Goal: Task Accomplishment & Management: Complete application form

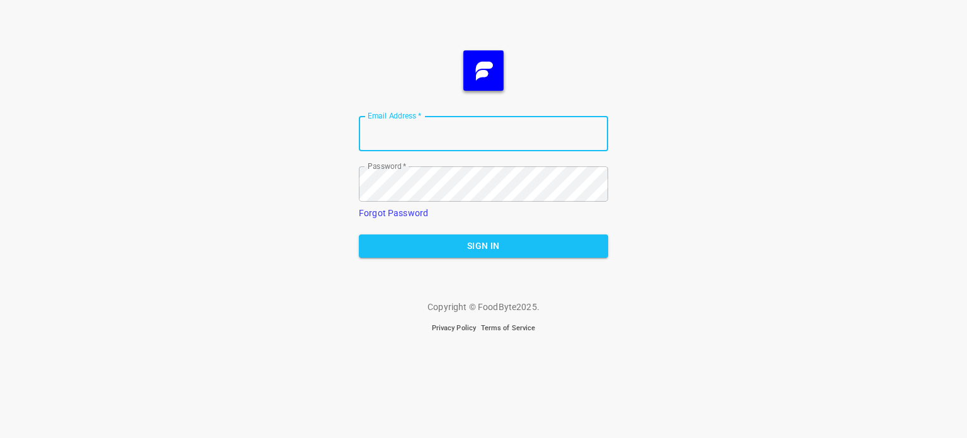
type input "[EMAIL_ADDRESS][DOMAIN_NAME]"
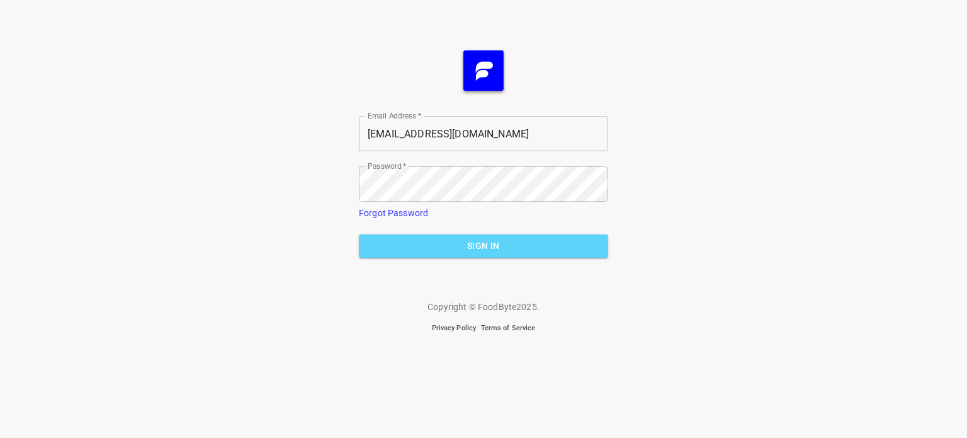
click at [450, 239] on span "Sign In" at bounding box center [483, 246] width 229 height 16
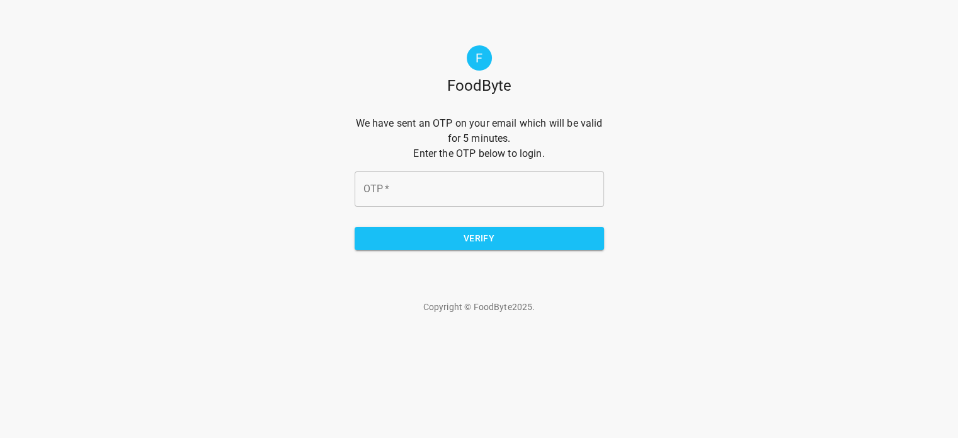
click at [443, 207] on form "We have sent an OTP on your email which will be valid for 5 minutes. Enter the …" at bounding box center [479, 188] width 249 height 144
click at [462, 193] on input "OTP   *" at bounding box center [479, 188] width 249 height 35
type input "8a1208"
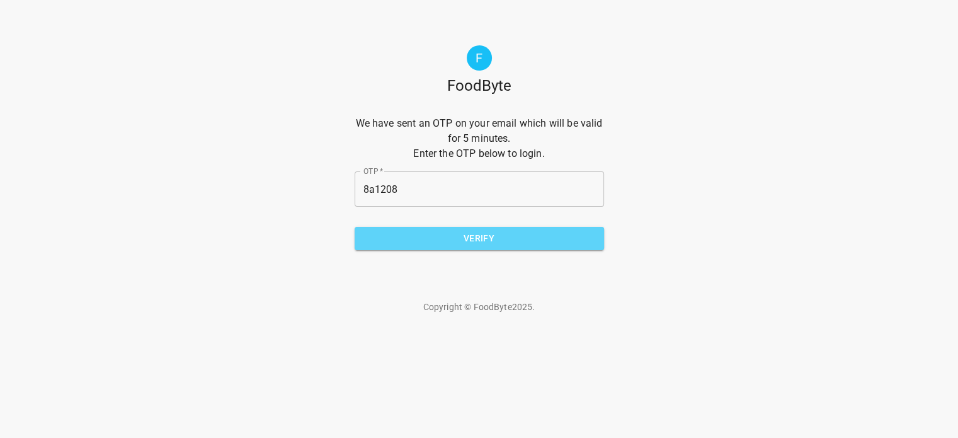
click at [477, 243] on span "Verify" at bounding box center [479, 238] width 229 height 16
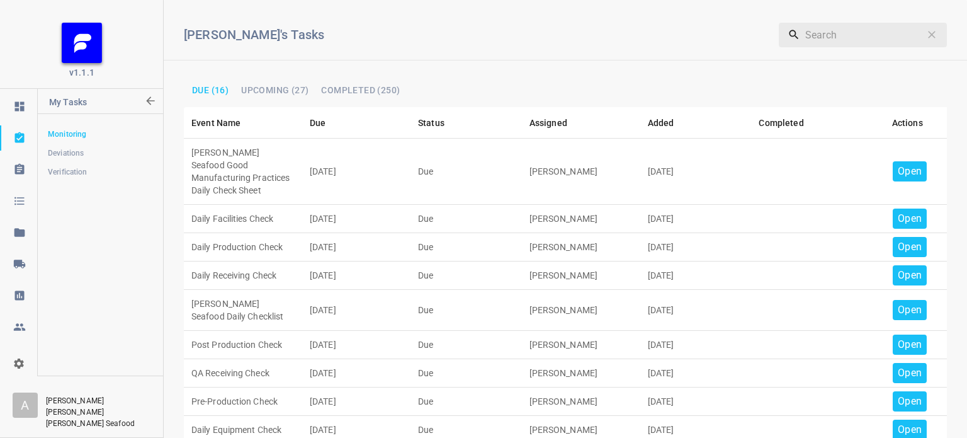
click at [906, 164] on p "Open" at bounding box center [910, 171] width 24 height 15
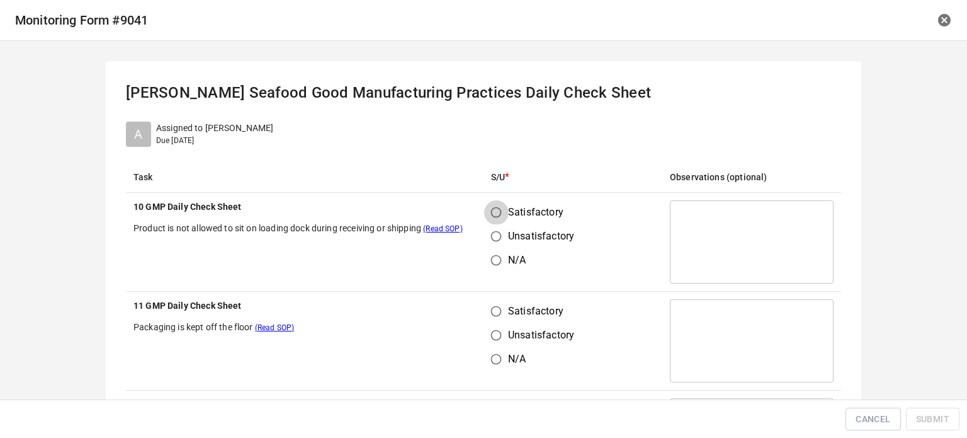
drag, startPoint x: 491, startPoint y: 211, endPoint x: 523, endPoint y: 387, distance: 178.5
click at [491, 212] on input "Satisfactory" at bounding box center [496, 212] width 24 height 24
radio input "true"
click at [492, 312] on input "Satisfactory" at bounding box center [496, 311] width 24 height 24
radio input "true"
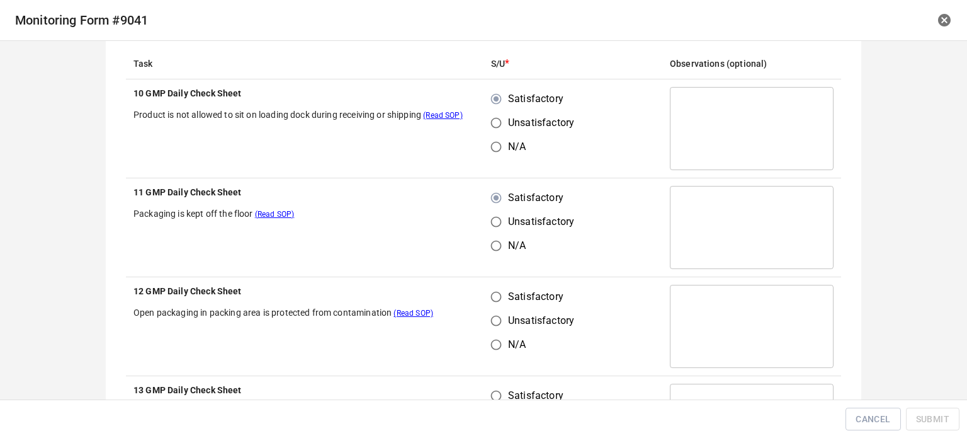
scroll to position [189, 0]
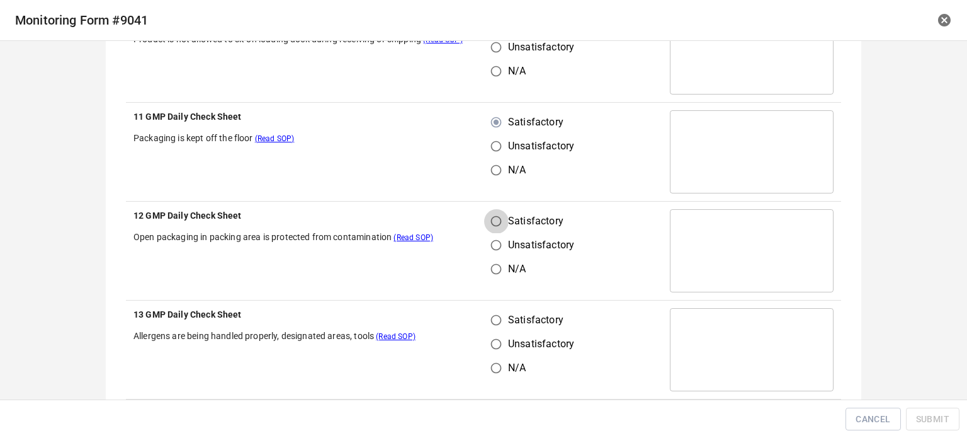
drag, startPoint x: 499, startPoint y: 217, endPoint x: 498, endPoint y: 280, distance: 62.4
click at [499, 219] on input "Satisfactory" at bounding box center [496, 221] width 24 height 24
radio input "true"
click at [494, 322] on input "Satisfactory" at bounding box center [496, 320] width 24 height 24
radio input "true"
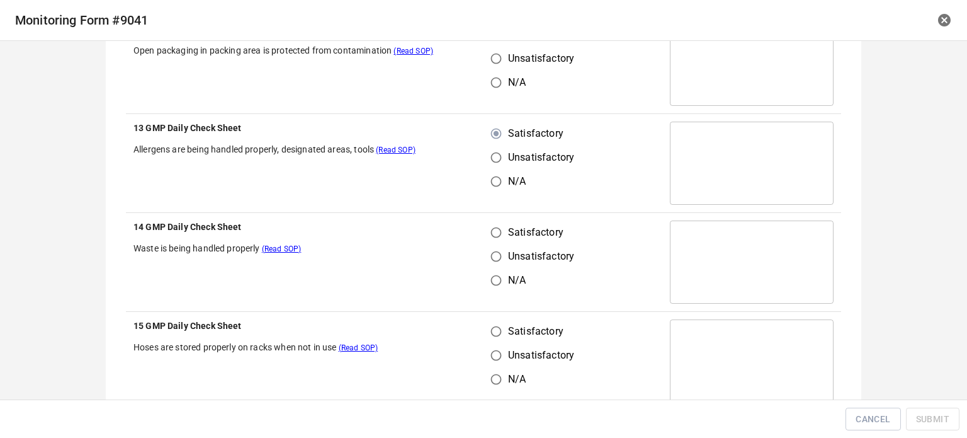
scroll to position [378, 0]
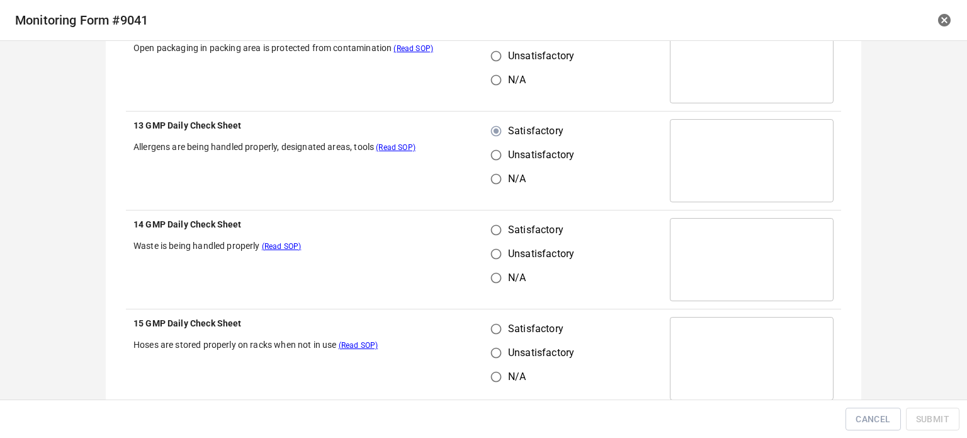
drag, startPoint x: 486, startPoint y: 222, endPoint x: 492, endPoint y: 229, distance: 9.4
click at [486, 222] on input "Satisfactory" at bounding box center [496, 230] width 24 height 24
radio input "true"
drag, startPoint x: 506, startPoint y: 336, endPoint x: 509, endPoint y: 323, distance: 13.5
click at [507, 334] on label "Satisfactory" at bounding box center [529, 329] width 90 height 24
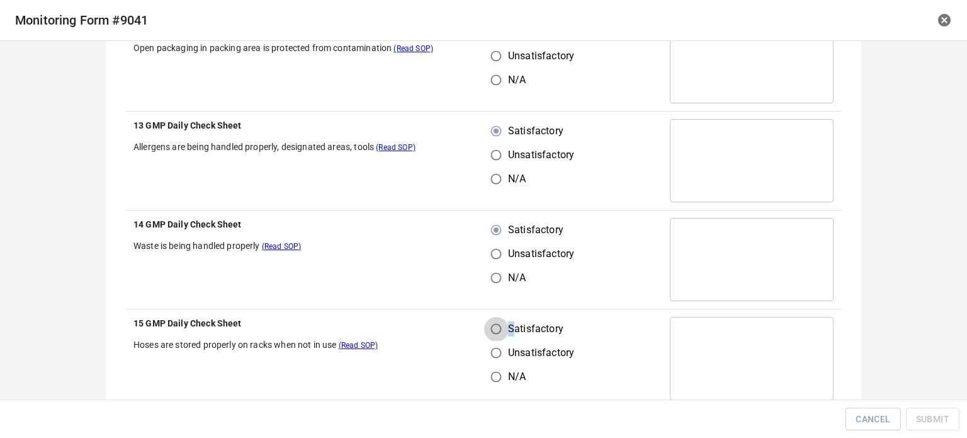
drag, startPoint x: 491, startPoint y: 319, endPoint x: 516, endPoint y: 323, distance: 26.1
click at [492, 327] on input "Satisfactory" at bounding box center [496, 329] width 24 height 24
radio input "true"
drag, startPoint x: 584, startPoint y: 280, endPoint x: 609, endPoint y: 247, distance: 41.4
click at [584, 280] on td "Satisfactory Unsatisfactory N/A" at bounding box center [573, 259] width 179 height 99
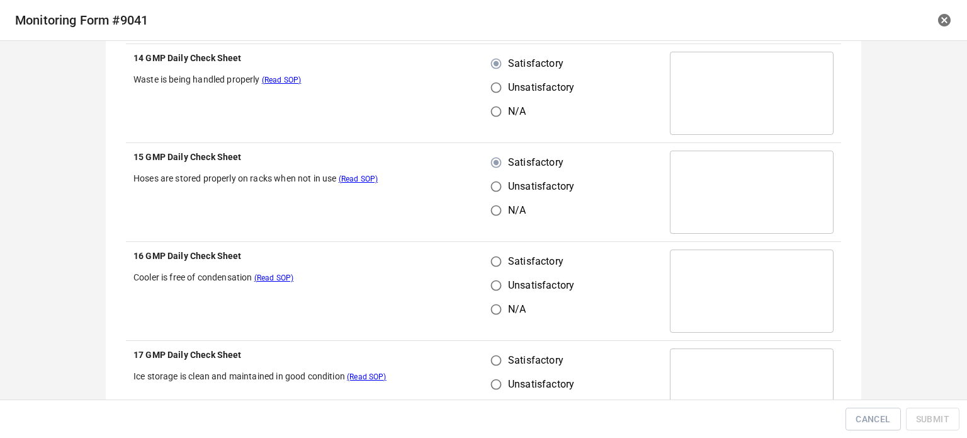
scroll to position [567, 0]
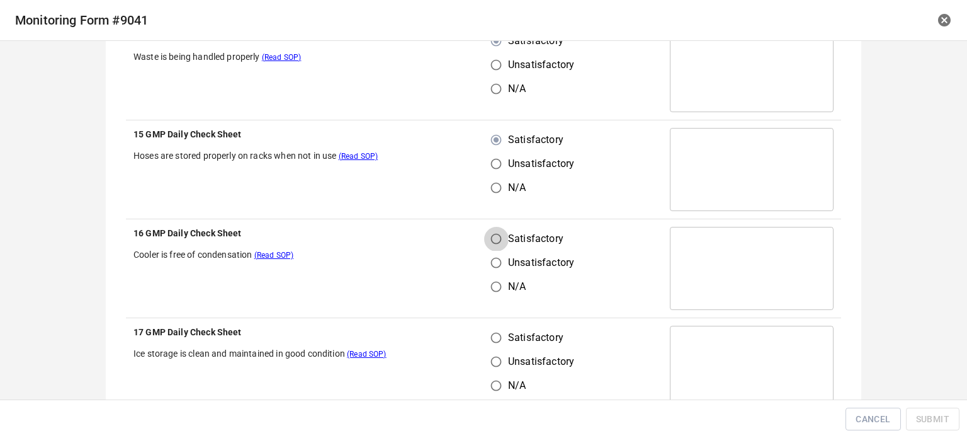
click at [495, 236] on input "Satisfactory" at bounding box center [496, 239] width 24 height 24
radio input "true"
click at [501, 344] on input "Satisfactory" at bounding box center [496, 338] width 24 height 24
radio input "true"
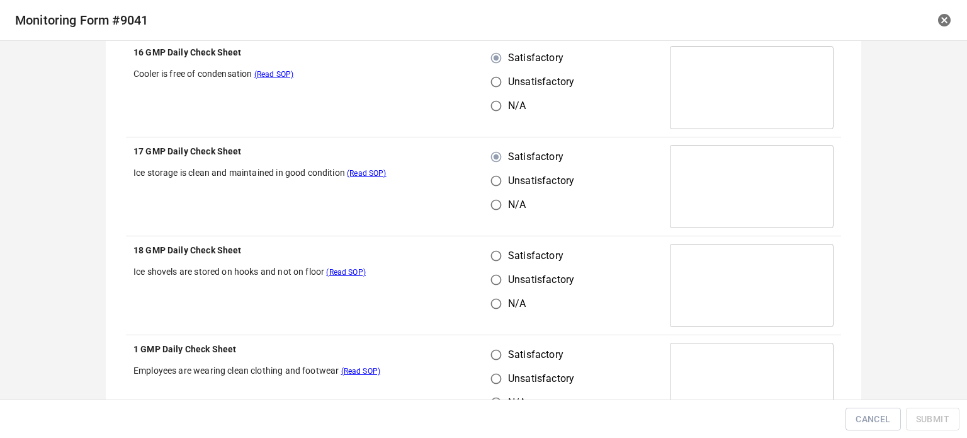
scroll to position [819, 0]
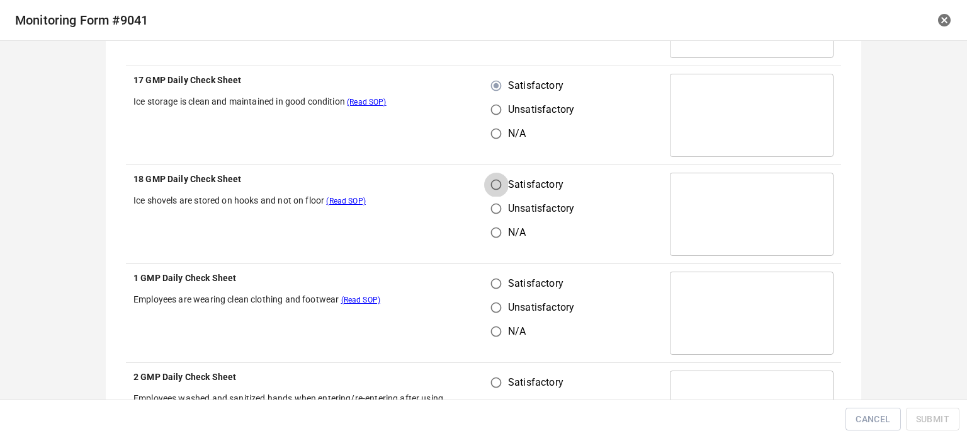
drag, startPoint x: 494, startPoint y: 177, endPoint x: 491, endPoint y: 266, distance: 89.5
click at [496, 180] on input "Satisfactory" at bounding box center [496, 185] width 24 height 24
radio input "true"
drag, startPoint x: 492, startPoint y: 284, endPoint x: 502, endPoint y: 317, distance: 34.3
click at [492, 284] on input "Satisfactory" at bounding box center [496, 283] width 24 height 24
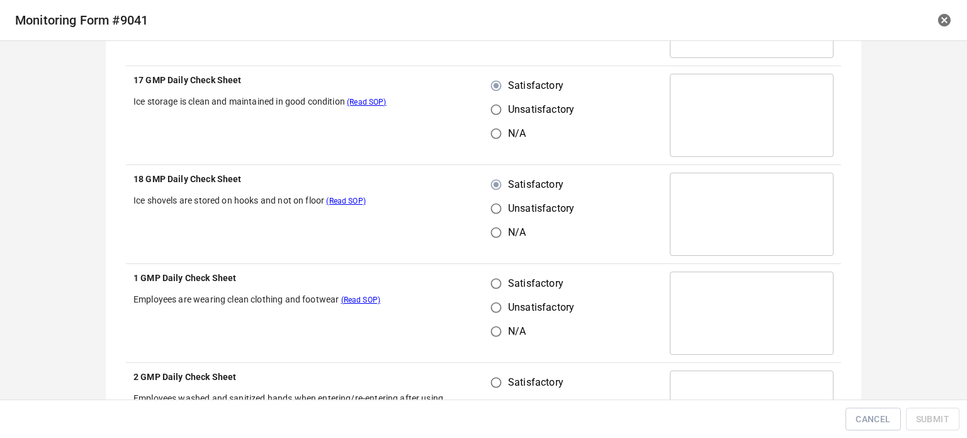
radio input "true"
drag, startPoint x: 496, startPoint y: 384, endPoint x: 547, endPoint y: 285, distance: 111.8
click at [496, 384] on input "Satisfactory" at bounding box center [496, 382] width 24 height 24
radio input "true"
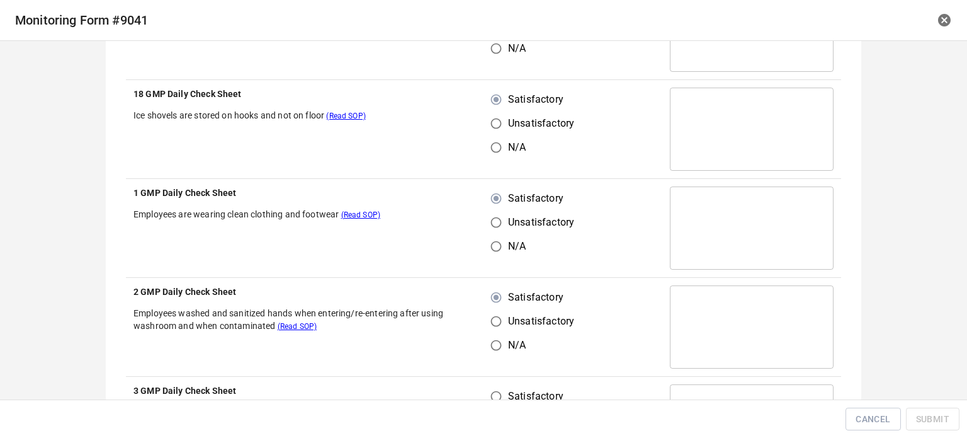
scroll to position [1071, 0]
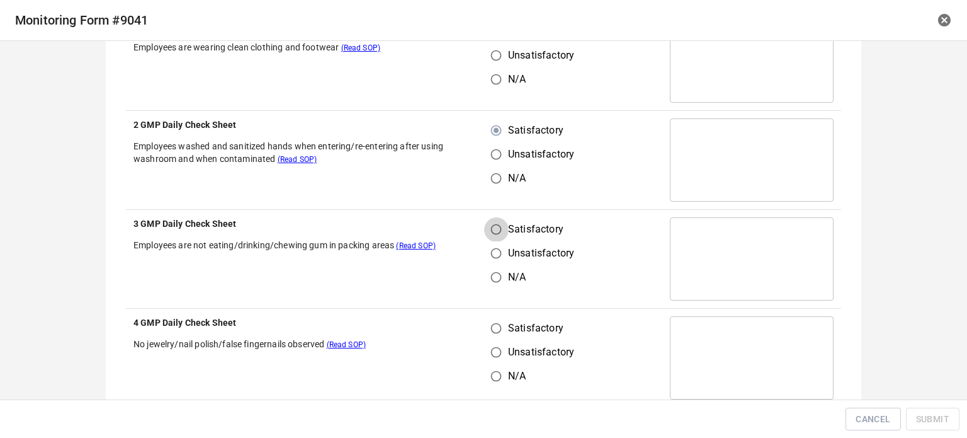
drag, startPoint x: 489, startPoint y: 226, endPoint x: 489, endPoint y: 309, distance: 82.5
click at [489, 228] on input "Satisfactory" at bounding box center [496, 229] width 24 height 24
radio input "true"
drag, startPoint x: 489, startPoint y: 334, endPoint x: 496, endPoint y: 331, distance: 7.6
click at [491, 334] on input "Satisfactory" at bounding box center [496, 328] width 24 height 24
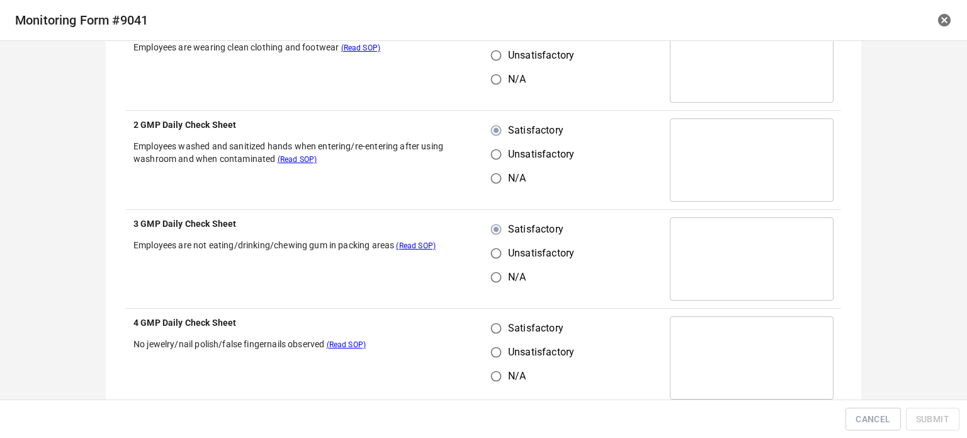
radio input "true"
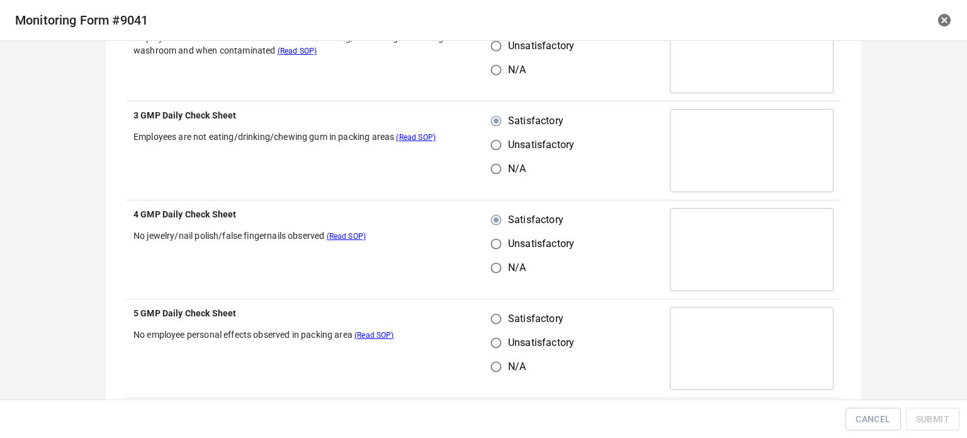
scroll to position [1322, 0]
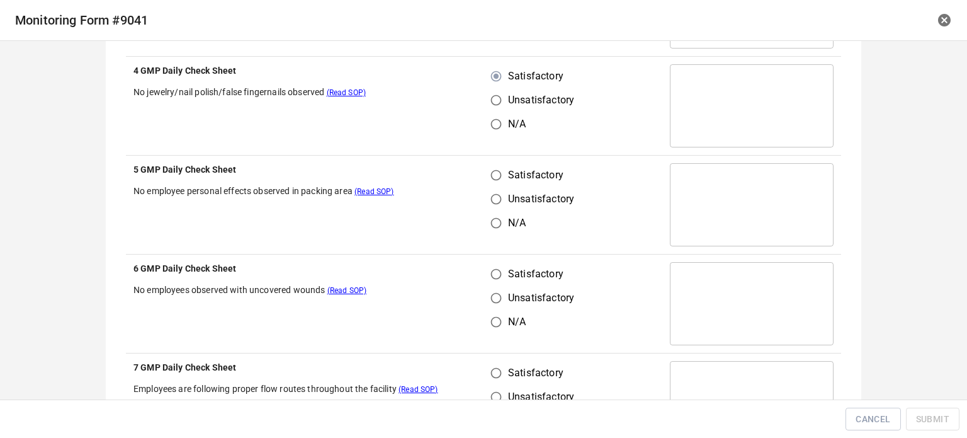
click at [504, 168] on label "Satisfactory" at bounding box center [529, 175] width 90 height 24
click at [504, 168] on input "Satisfactory" at bounding box center [496, 175] width 24 height 24
radio input "true"
drag, startPoint x: 487, startPoint y: 278, endPoint x: 496, endPoint y: 283, distance: 10.2
click at [488, 278] on input "Satisfactory" at bounding box center [496, 274] width 24 height 24
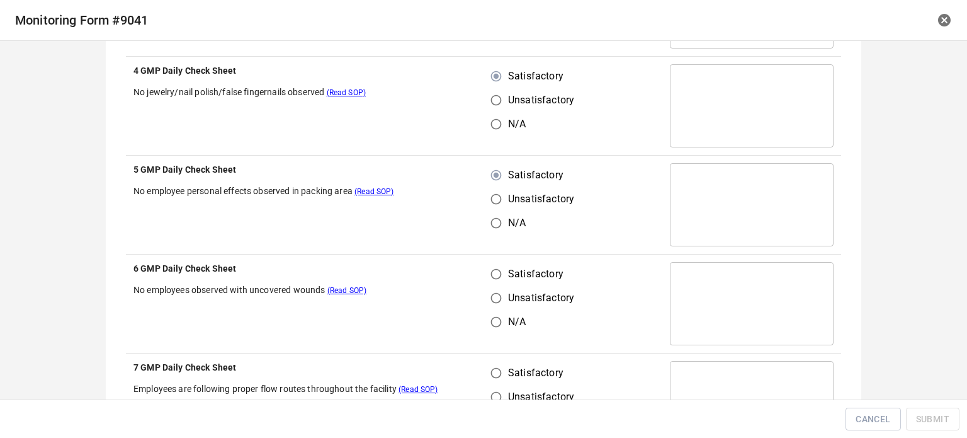
radio input "true"
drag, startPoint x: 485, startPoint y: 372, endPoint x: 506, endPoint y: 357, distance: 26.2
click at [490, 372] on input "Satisfactory" at bounding box center [496, 373] width 24 height 24
radio input "true"
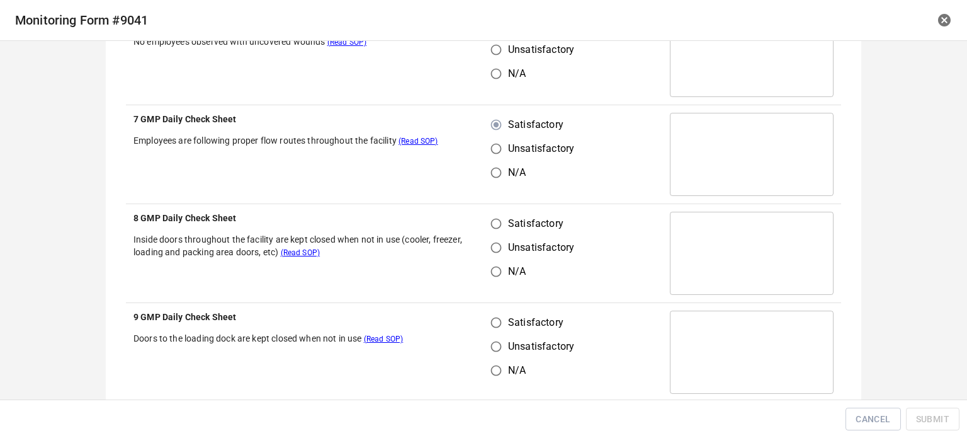
scroll to position [1574, 0]
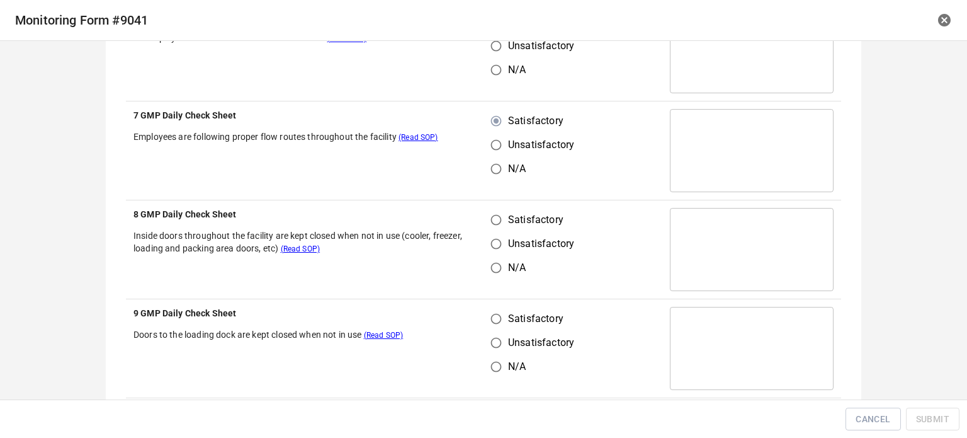
drag, startPoint x: 494, startPoint y: 219, endPoint x: 489, endPoint y: 275, distance: 56.3
click at [494, 219] on input "Satisfactory" at bounding box center [496, 220] width 24 height 24
radio input "true"
drag, startPoint x: 490, startPoint y: 311, endPoint x: 498, endPoint y: 319, distance: 11.6
click at [491, 314] on input "Satisfactory" at bounding box center [496, 319] width 24 height 24
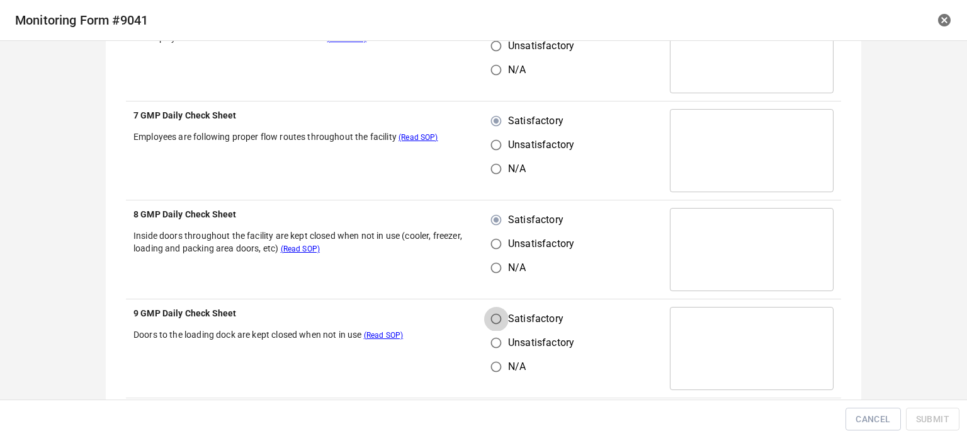
radio input "true"
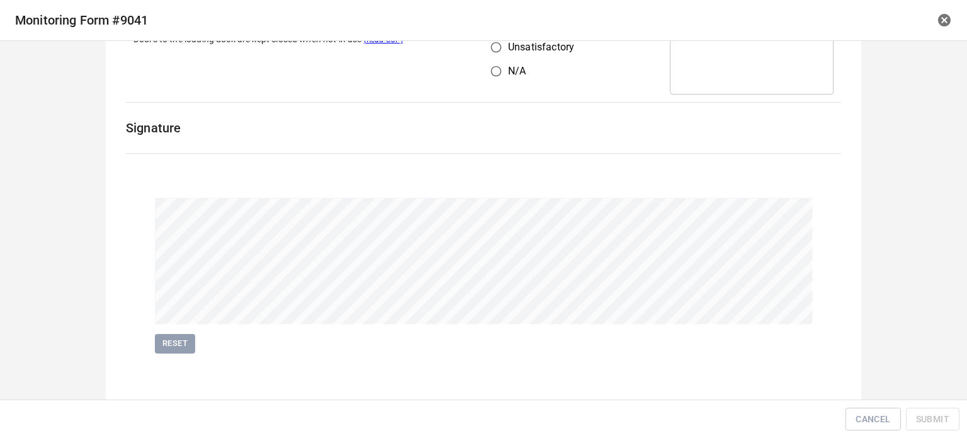
scroll to position [1870, 0]
click at [937, 427] on button "Submit" at bounding box center [933, 418] width 54 height 23
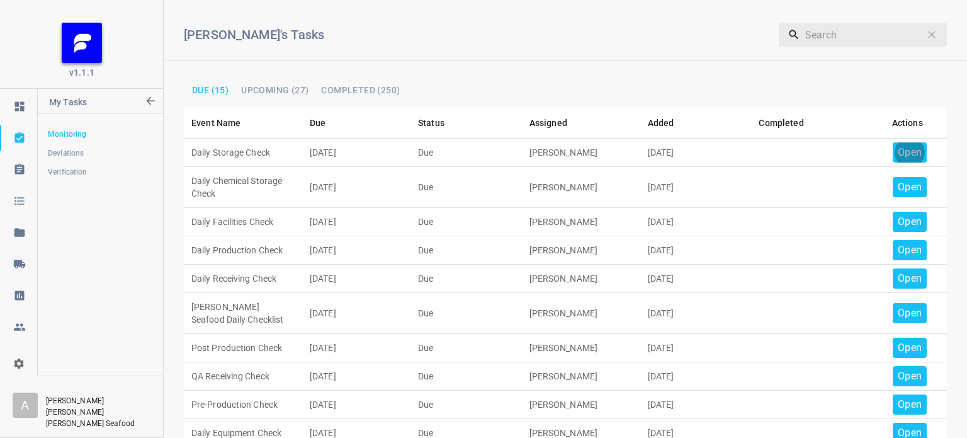
click at [898, 147] on p "Open" at bounding box center [910, 152] width 24 height 15
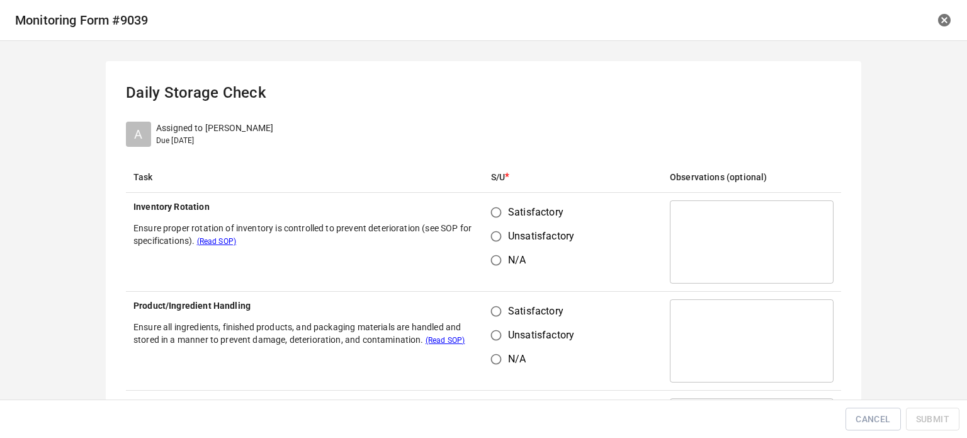
click at [487, 212] on input "Satisfactory" at bounding box center [496, 212] width 24 height 24
radio input "true"
drag, startPoint x: 496, startPoint y: 317, endPoint x: 508, endPoint y: 298, distance: 22.6
click at [497, 315] on input "Satisfactory" at bounding box center [496, 311] width 24 height 24
radio input "true"
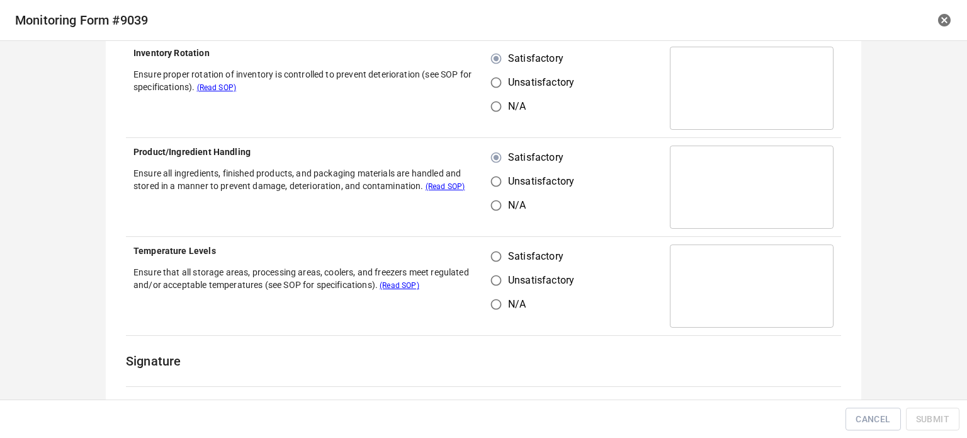
scroll to position [252, 0]
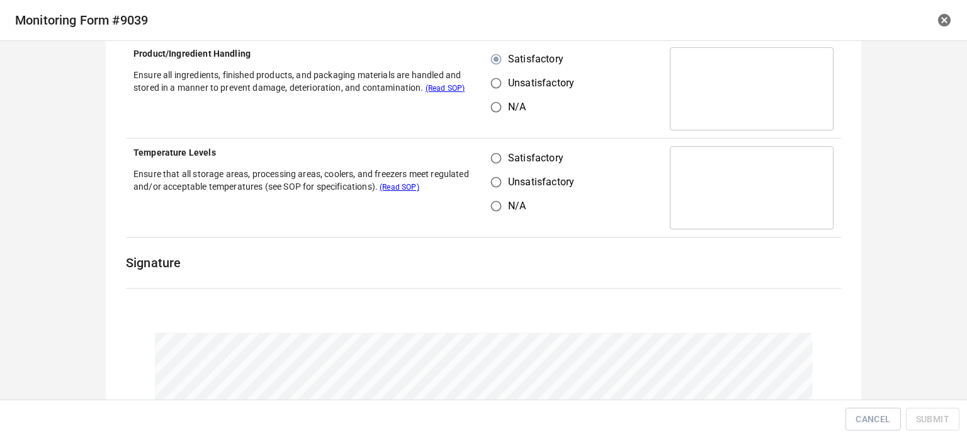
click at [501, 153] on input "Satisfactory" at bounding box center [496, 158] width 24 height 24
radio input "true"
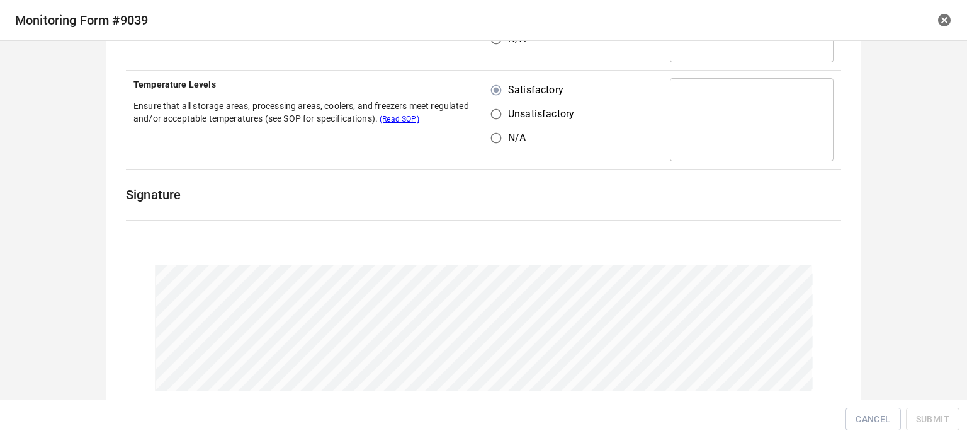
scroll to position [389, 0]
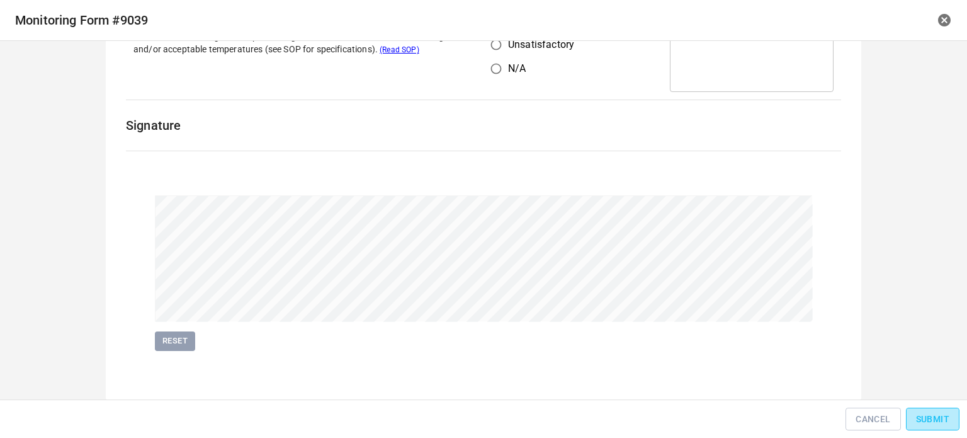
click at [941, 426] on button "Submit" at bounding box center [933, 418] width 54 height 23
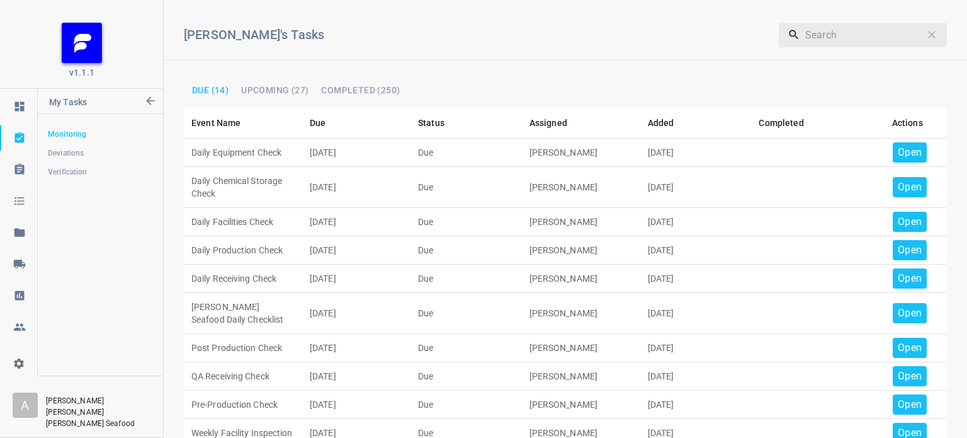
click at [898, 151] on p "Open" at bounding box center [910, 152] width 24 height 15
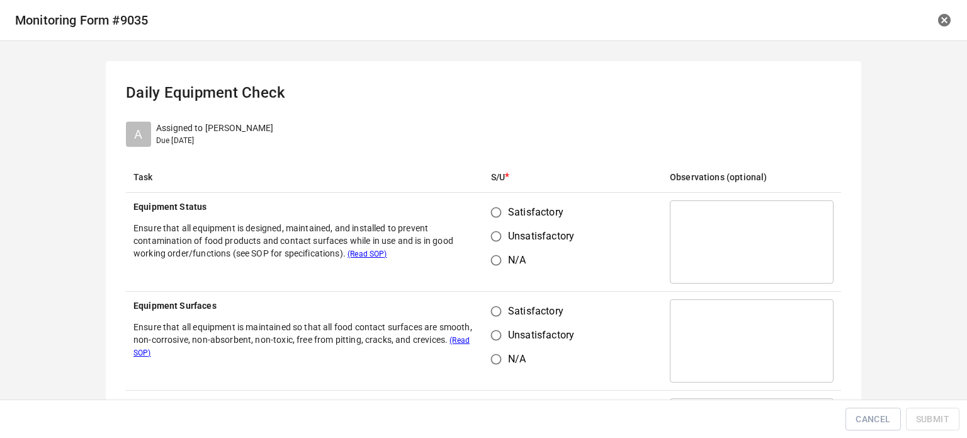
click at [486, 208] on input "Satisfactory" at bounding box center [496, 212] width 24 height 24
radio input "true"
click at [488, 312] on input "Satisfactory" at bounding box center [496, 311] width 24 height 24
radio input "true"
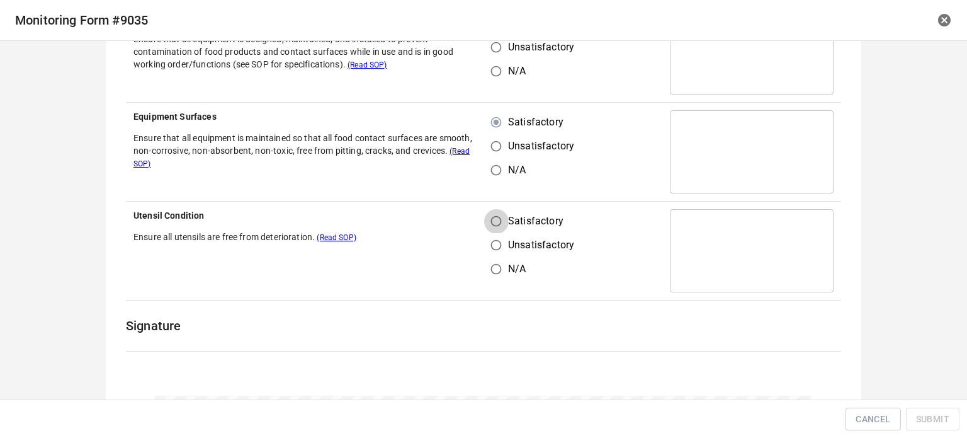
drag, startPoint x: 492, startPoint y: 215, endPoint x: 557, endPoint y: 194, distance: 68.1
click at [493, 215] on input "Satisfactory" at bounding box center [496, 221] width 24 height 24
radio input "true"
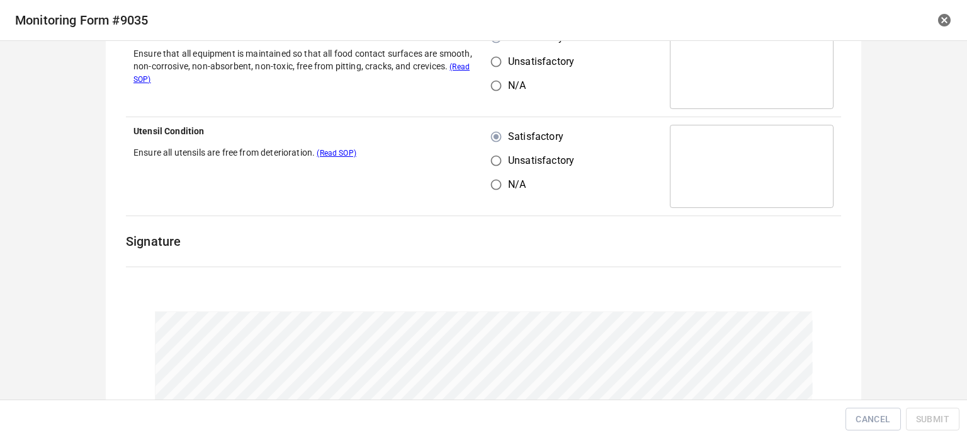
scroll to position [389, 0]
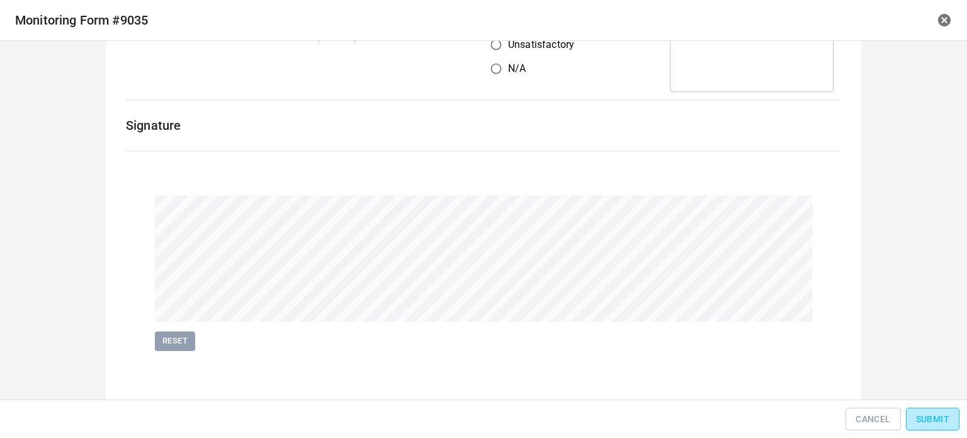
click at [945, 421] on span "Submit" at bounding box center [932, 419] width 33 height 16
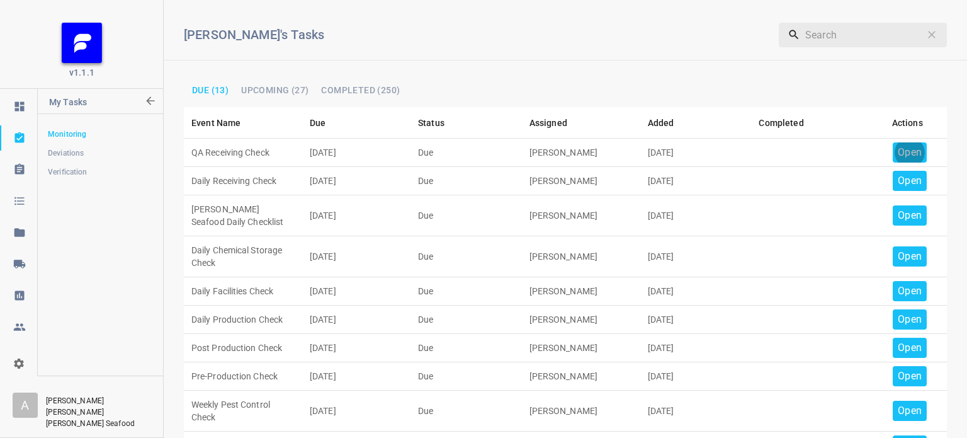
click at [909, 157] on p "Open" at bounding box center [910, 152] width 24 height 15
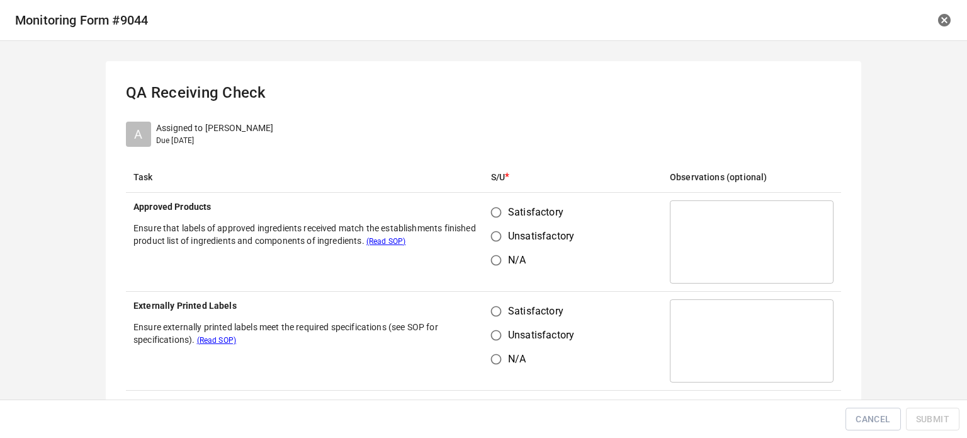
click at [489, 212] on input "Satisfactory" at bounding box center [496, 212] width 24 height 24
radio input "true"
click at [491, 318] on input "Satisfactory" at bounding box center [496, 311] width 24 height 24
radio input "true"
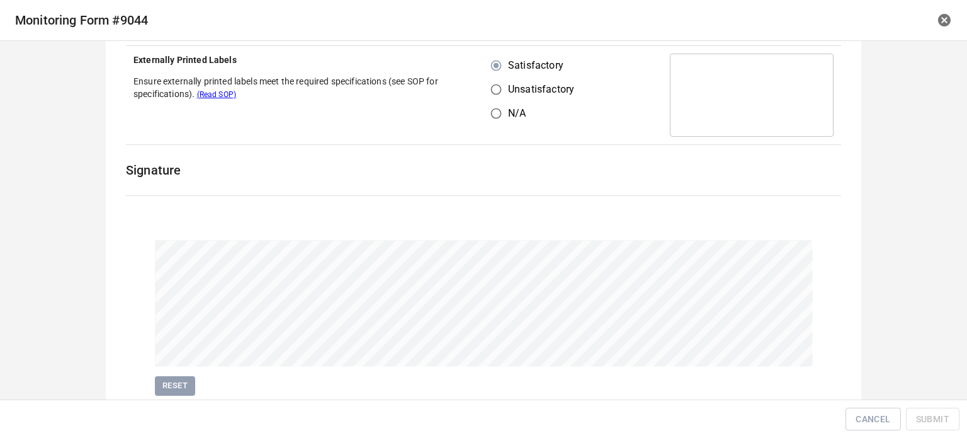
scroll to position [290, 0]
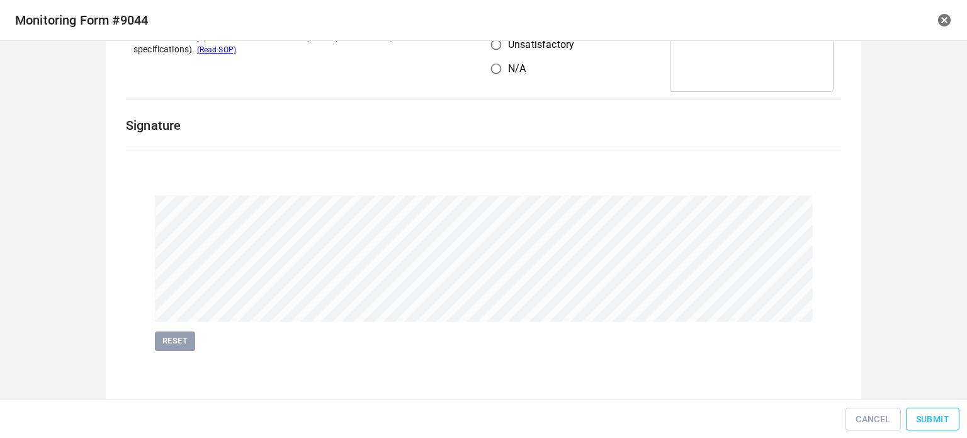
click at [941, 423] on span "Submit" at bounding box center [932, 419] width 33 height 16
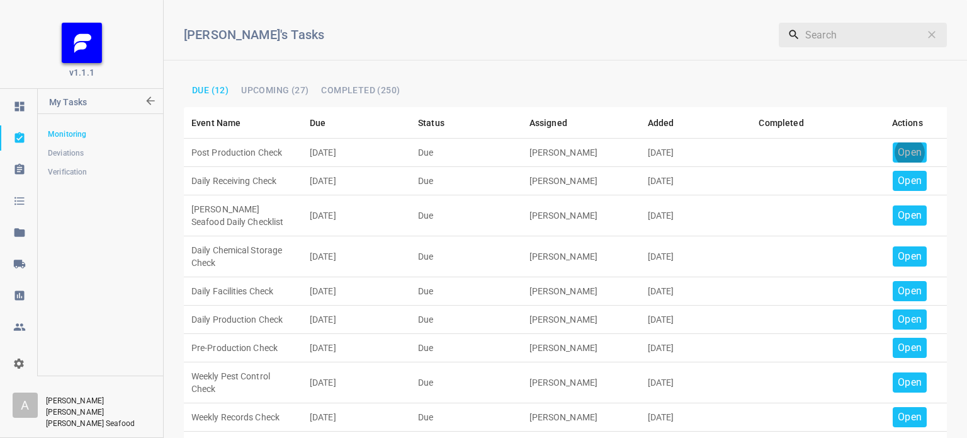
click at [898, 149] on p "Open" at bounding box center [910, 152] width 24 height 15
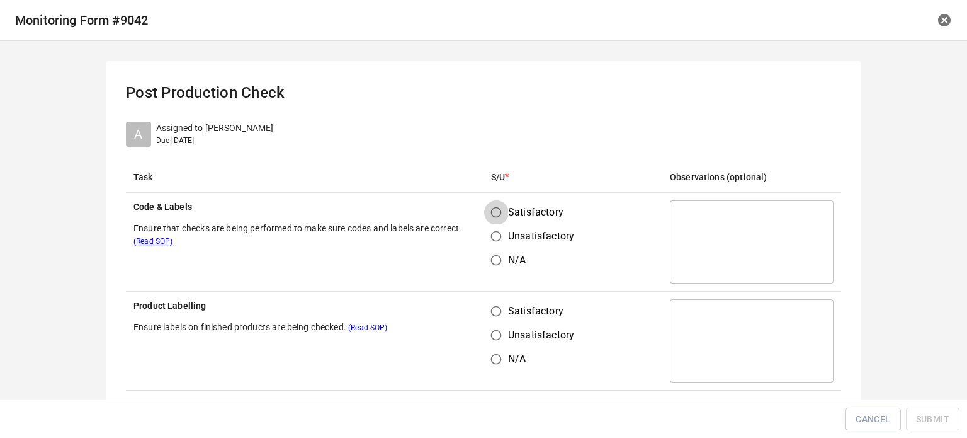
drag, startPoint x: 498, startPoint y: 205, endPoint x: 496, endPoint y: 216, distance: 11.5
click at [499, 205] on input "Satisfactory" at bounding box center [496, 212] width 24 height 24
radio input "true"
click at [497, 298] on td "Satisfactory Unsatisfactory N/A" at bounding box center [573, 341] width 179 height 99
click at [501, 311] on input "Satisfactory" at bounding box center [496, 311] width 24 height 24
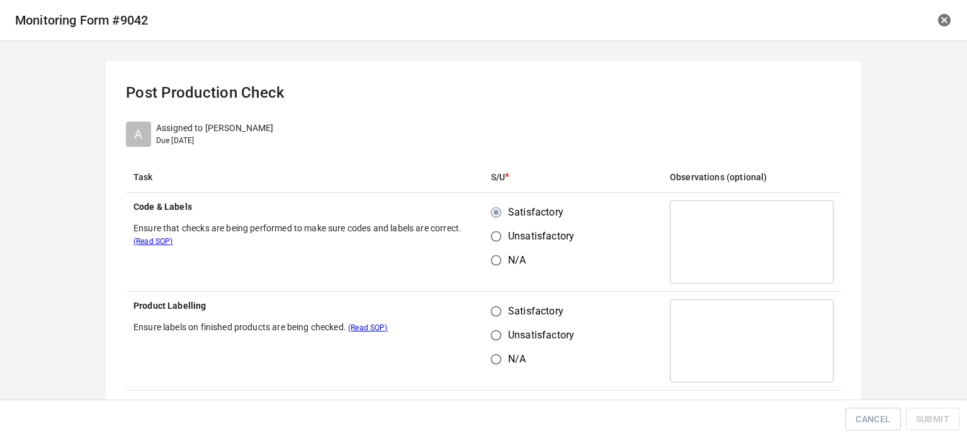
radio input "true"
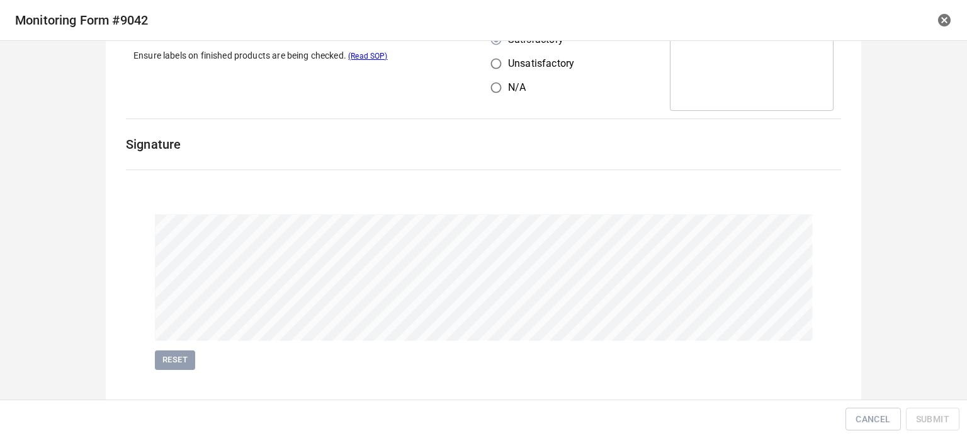
scroll to position [290, 0]
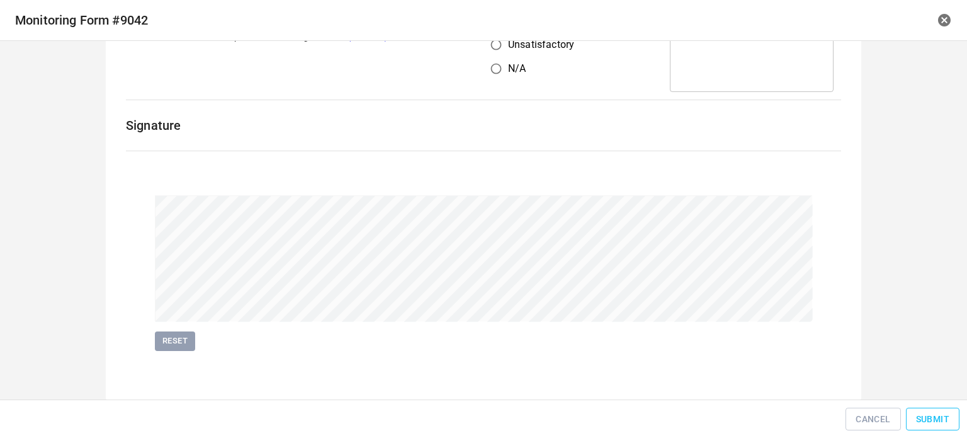
click at [929, 422] on span "Submit" at bounding box center [932, 419] width 33 height 16
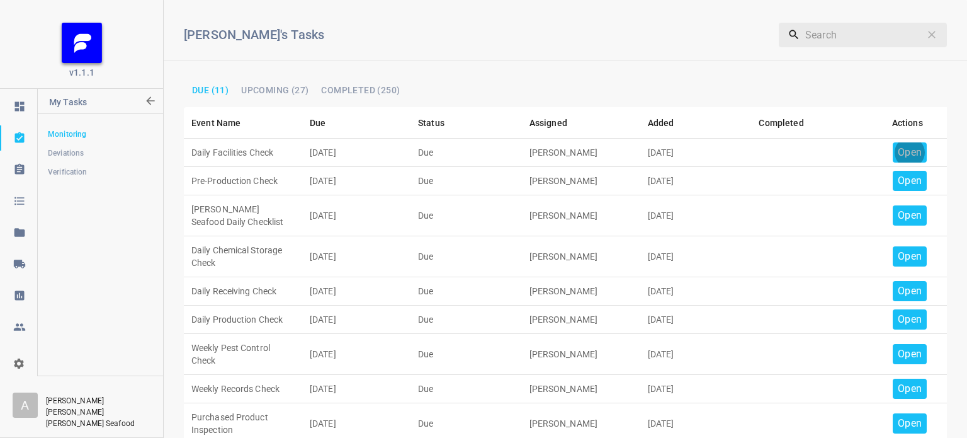
click at [898, 152] on p "Open" at bounding box center [910, 152] width 24 height 15
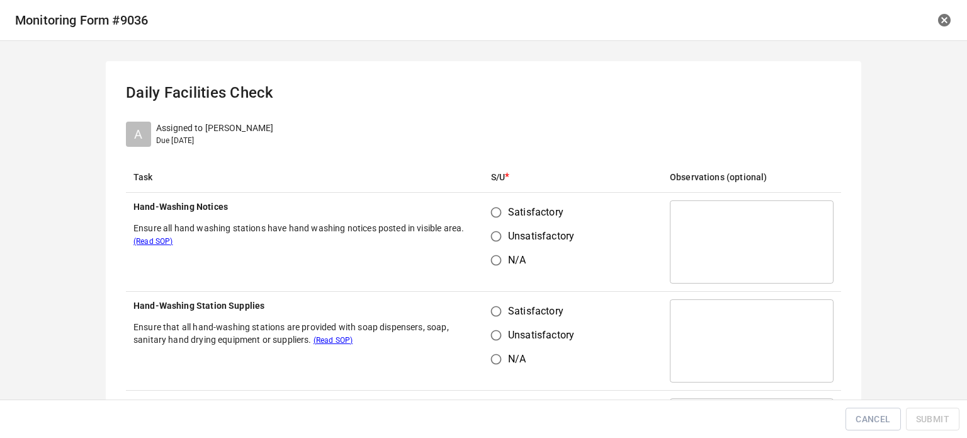
drag, startPoint x: 492, startPoint y: 217, endPoint x: 499, endPoint y: 321, distance: 104.8
click at [492, 219] on input "Satisfactory" at bounding box center [496, 212] width 24 height 24
radio input "true"
drag, startPoint x: 489, startPoint y: 310, endPoint x: 627, endPoint y: 134, distance: 223.5
click at [494, 310] on input "Satisfactory" at bounding box center [496, 311] width 24 height 24
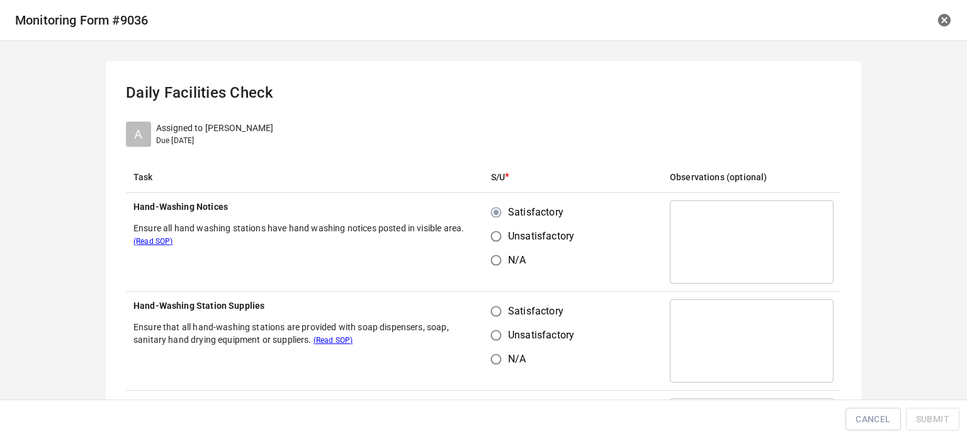
radio input "true"
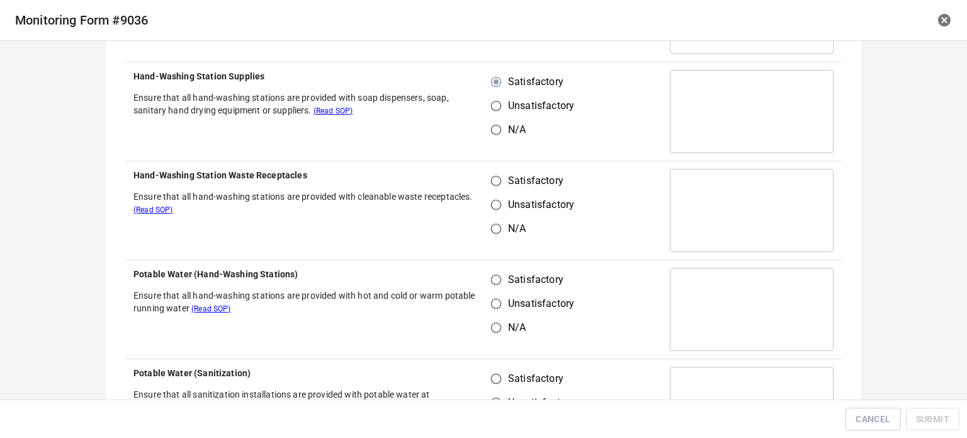
scroll to position [252, 0]
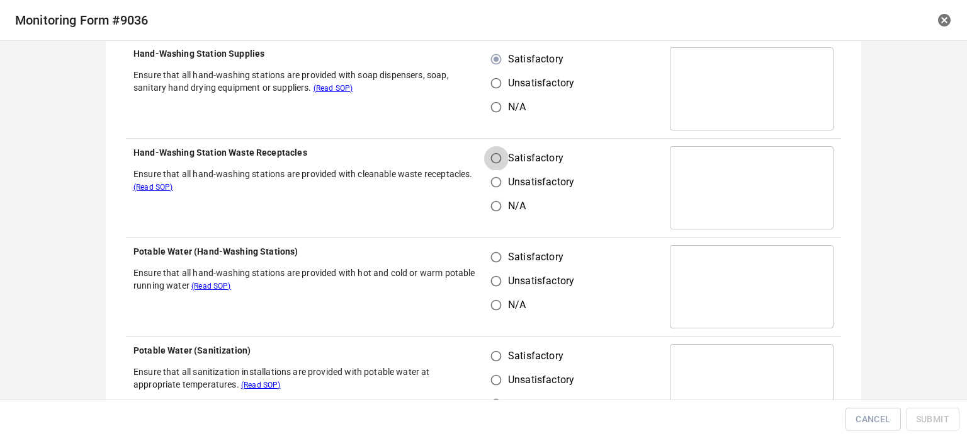
drag, startPoint x: 496, startPoint y: 162, endPoint x: 491, endPoint y: 237, distance: 74.4
click at [496, 163] on input "Satisfactory" at bounding box center [496, 158] width 24 height 24
radio input "true"
click at [489, 249] on input "Satisfactory" at bounding box center [496, 257] width 24 height 24
radio input "true"
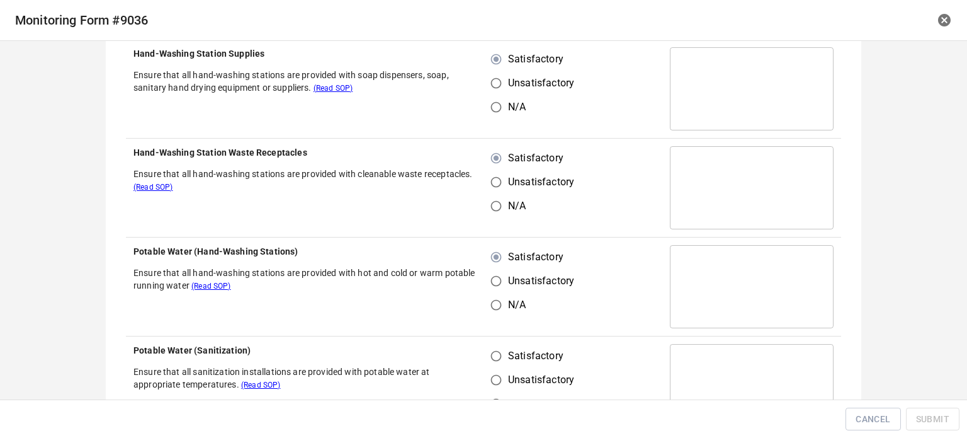
click at [497, 339] on td "Satisfactory Unsatisfactory N/A" at bounding box center [573, 385] width 179 height 99
click at [501, 352] on input "Satisfactory" at bounding box center [496, 356] width 24 height 24
radio input "true"
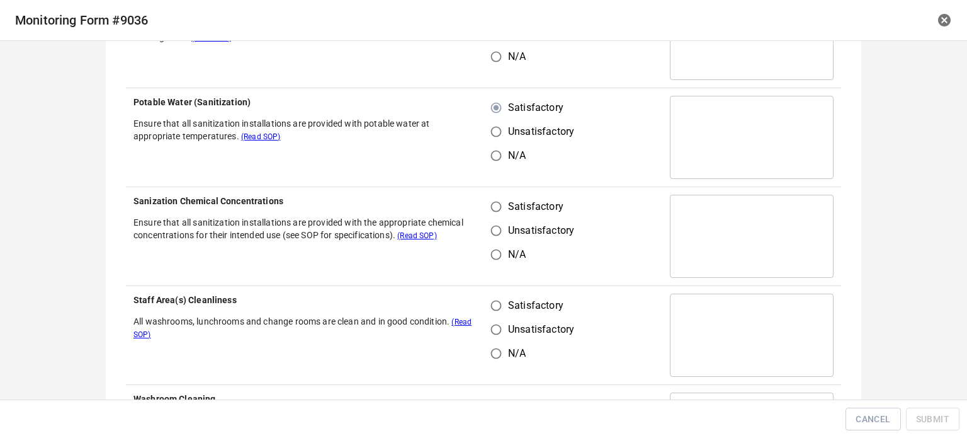
scroll to position [504, 0]
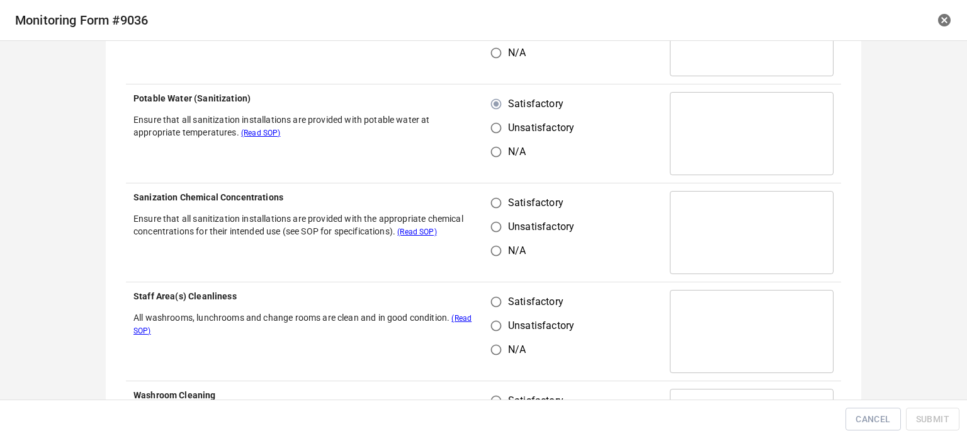
click at [479, 196] on tr "Sanization Chemical Concentrations Ensure that all sanitization installations a…" at bounding box center [483, 232] width 715 height 99
click at [635, 183] on td "Satisfactory Unsatisfactory N/A" at bounding box center [573, 232] width 179 height 99
drag, startPoint x: 486, startPoint y: 193, endPoint x: 496, endPoint y: 255, distance: 62.6
click at [488, 198] on input "Satisfactory" at bounding box center [496, 203] width 24 height 24
radio input "true"
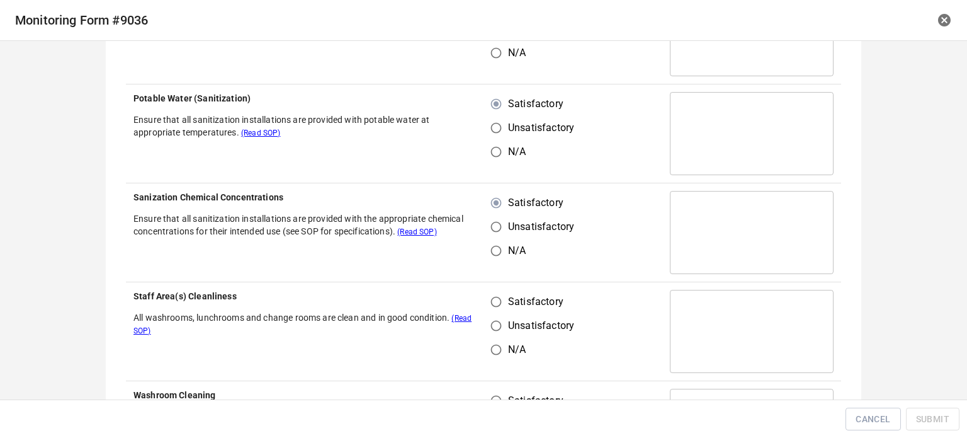
click at [494, 295] on input "Satisfactory" at bounding box center [496, 302] width 24 height 24
radio input "true"
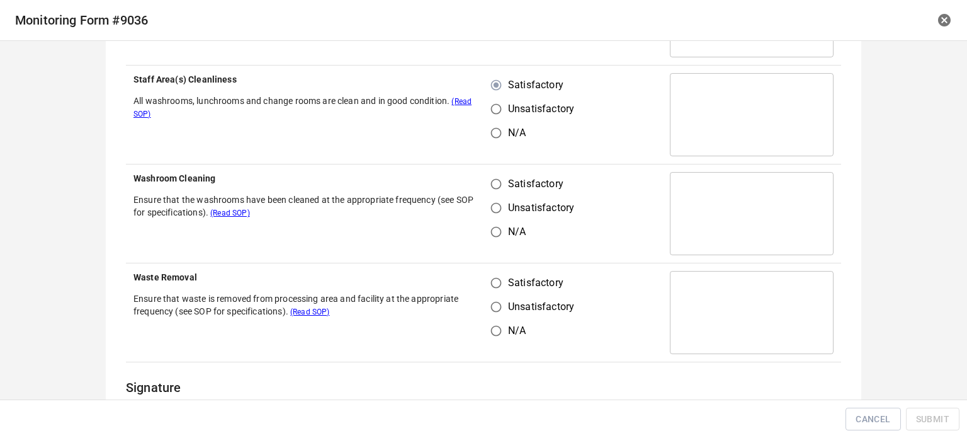
scroll to position [756, 0]
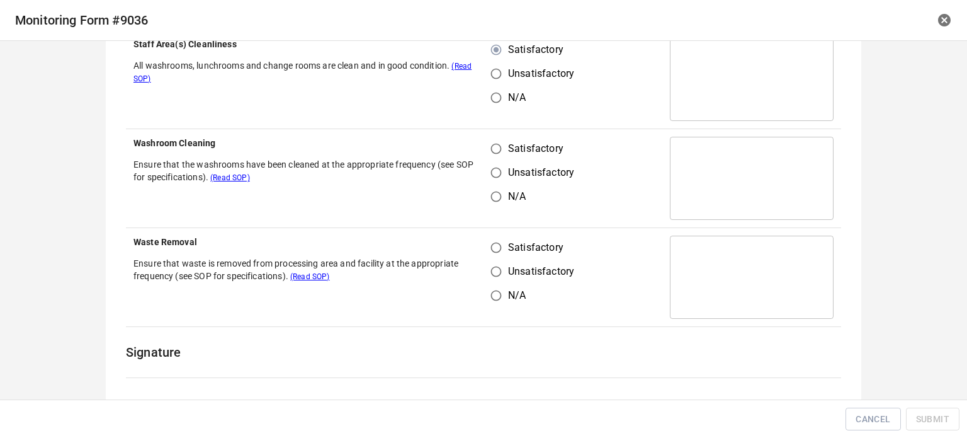
click at [492, 153] on input "Satisfactory" at bounding box center [496, 149] width 24 height 24
radio input "true"
drag, startPoint x: 494, startPoint y: 254, endPoint x: 509, endPoint y: 267, distance: 20.1
click at [494, 256] on input "Satisfactory" at bounding box center [496, 248] width 24 height 24
radio input "true"
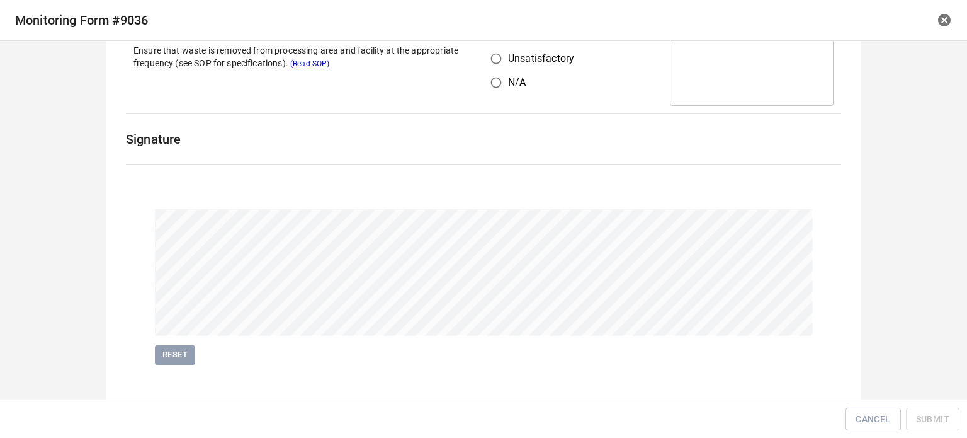
scroll to position [982, 0]
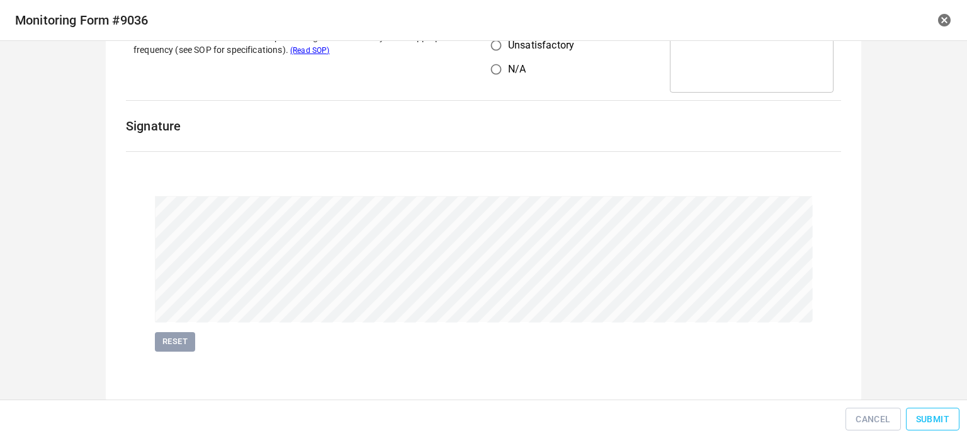
drag, startPoint x: 922, startPoint y: 434, endPoint x: 928, endPoint y: 414, distance: 21.1
click at [927, 423] on div "Cancel Submit" at bounding box center [483, 418] width 967 height 39
click at [928, 414] on span "Submit" at bounding box center [932, 419] width 33 height 16
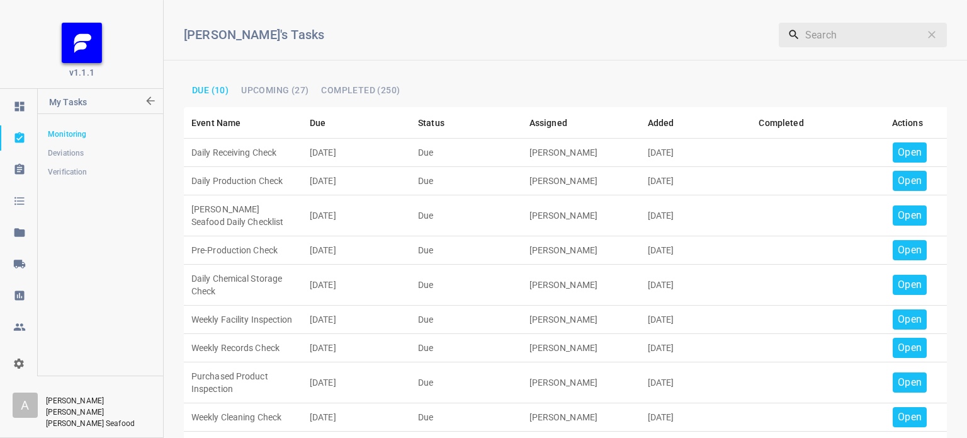
click at [898, 152] on p "Open" at bounding box center [910, 152] width 24 height 15
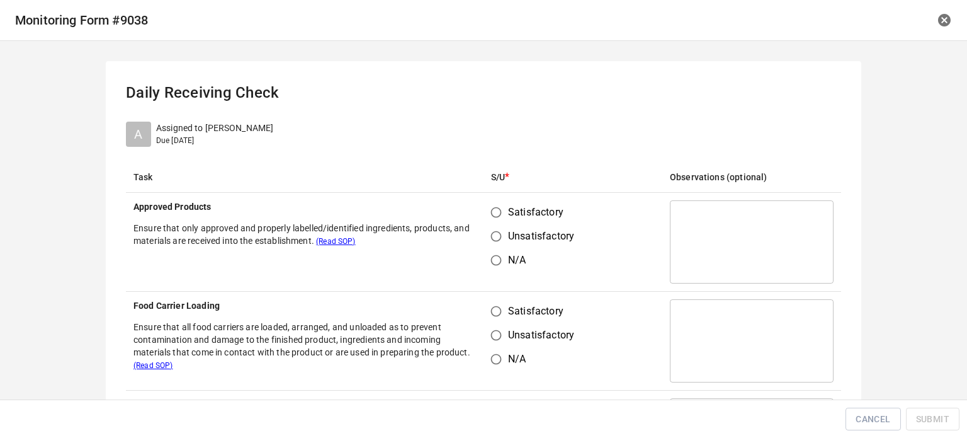
drag, startPoint x: 473, startPoint y: 203, endPoint x: 479, endPoint y: 207, distance: 6.5
click at [479, 206] on tr "Approved Products Ensure that only approved and properly labelled/identified in…" at bounding box center [483, 242] width 715 height 99
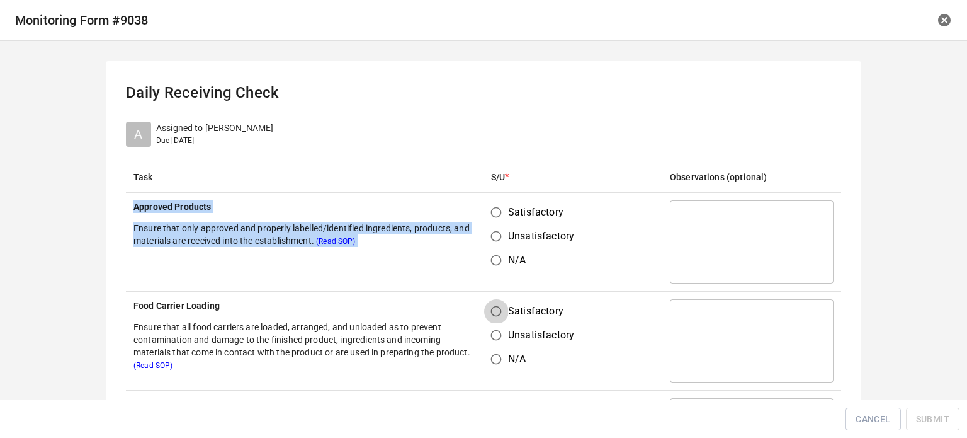
drag, startPoint x: 486, startPoint y: 317, endPoint x: 503, endPoint y: 311, distance: 17.3
click at [490, 315] on input "Satisfactory" at bounding box center [496, 311] width 24 height 24
radio input "true"
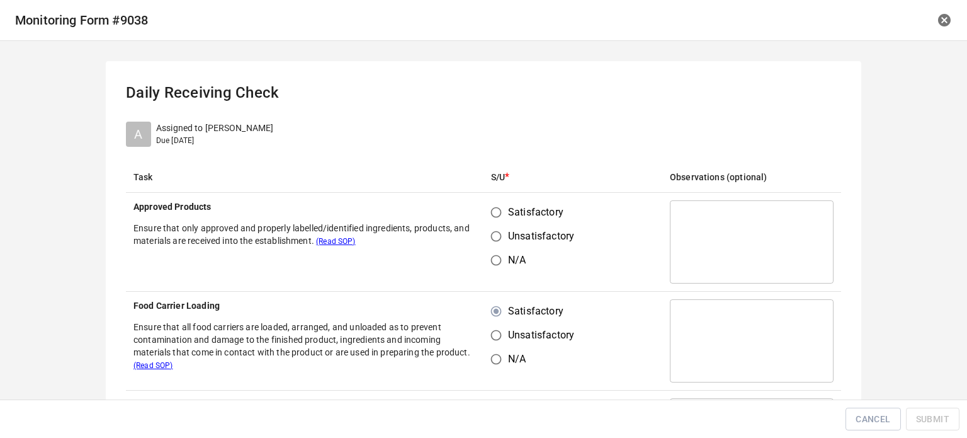
click at [618, 230] on td "Satisfactory Unsatisfactory N/A" at bounding box center [573, 242] width 179 height 99
click at [487, 209] on input "Satisfactory" at bounding box center [496, 212] width 24 height 24
radio input "true"
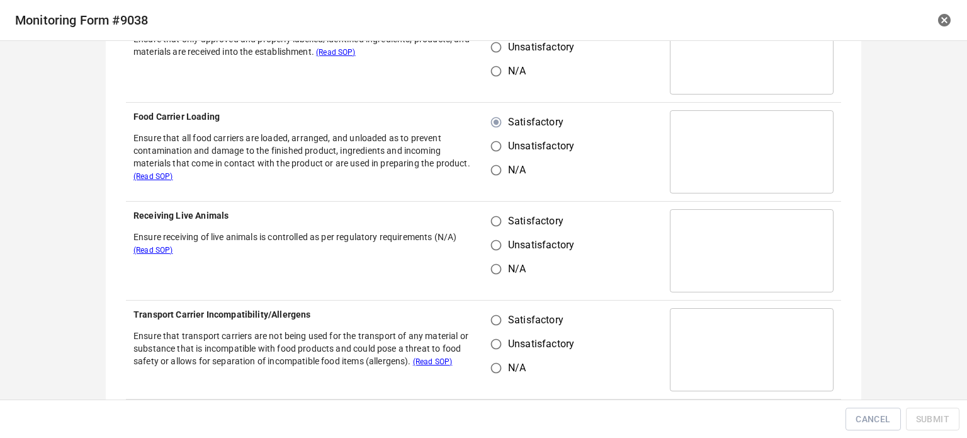
click at [494, 221] on input "Satisfactory" at bounding box center [496, 221] width 24 height 24
radio input "true"
drag, startPoint x: 496, startPoint y: 319, endPoint x: 519, endPoint y: 299, distance: 30.8
click at [496, 320] on input "Satisfactory" at bounding box center [496, 320] width 24 height 24
radio input "true"
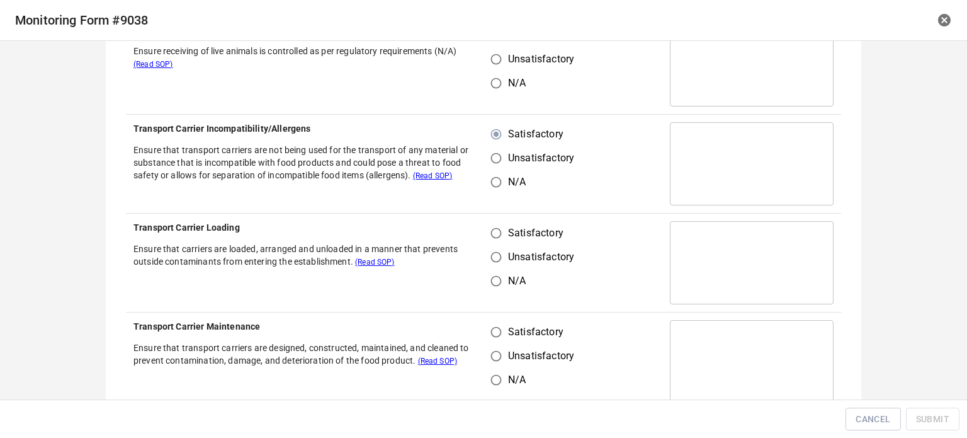
scroll to position [378, 0]
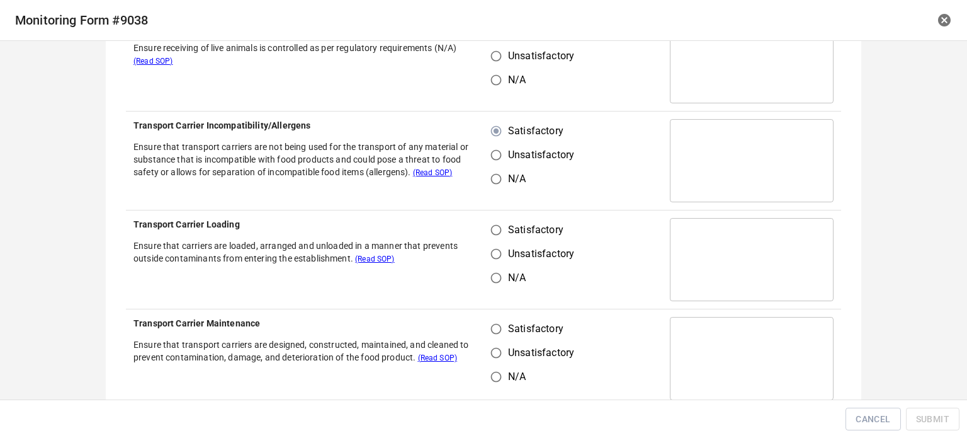
click at [484, 224] on input "Satisfactory" at bounding box center [496, 230] width 24 height 24
radio input "true"
click at [491, 324] on input "Satisfactory" at bounding box center [496, 329] width 24 height 24
radio input "true"
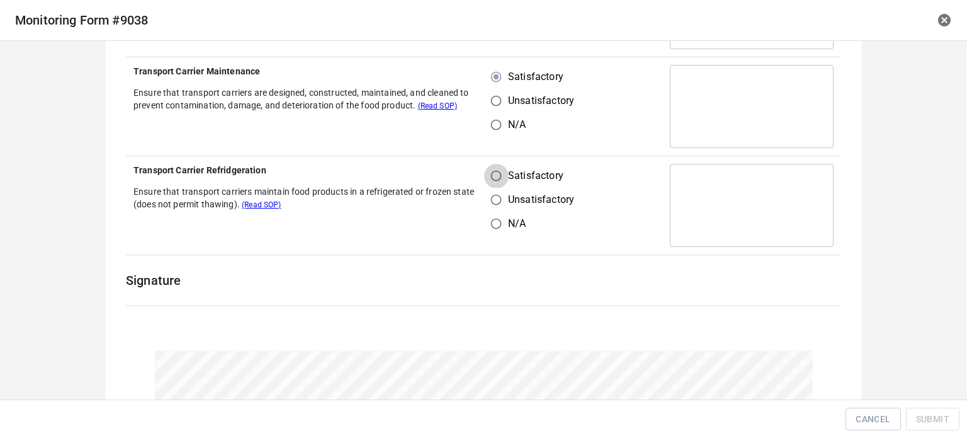
drag, startPoint x: 486, startPoint y: 171, endPoint x: 559, endPoint y: 128, distance: 84.1
click at [491, 171] on input "Satisfactory" at bounding box center [496, 176] width 24 height 24
radio input "true"
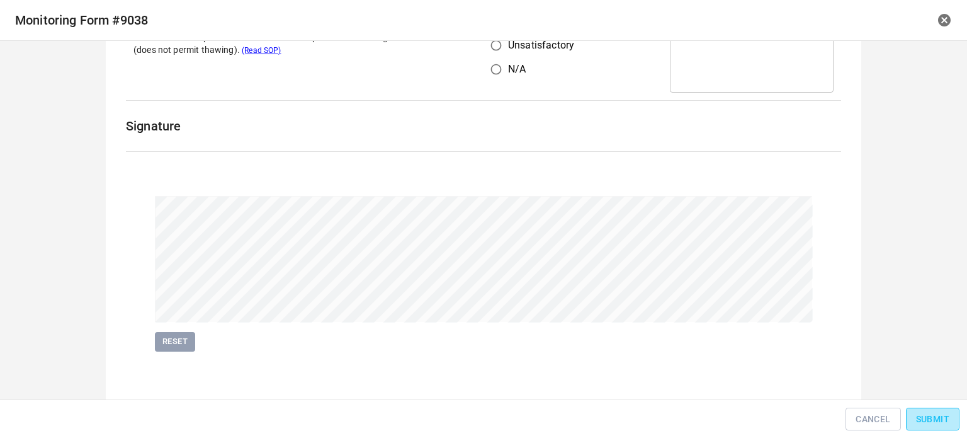
click at [940, 412] on span "Submit" at bounding box center [932, 419] width 33 height 16
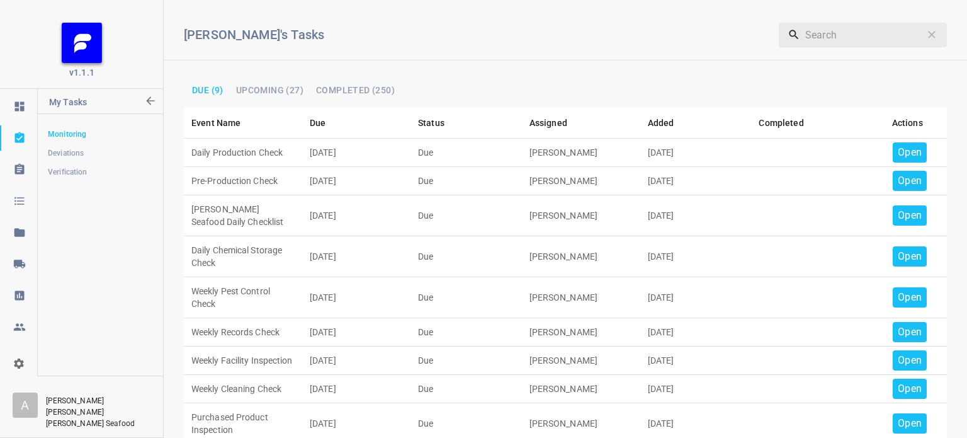
click at [899, 153] on p "Open" at bounding box center [910, 152] width 24 height 15
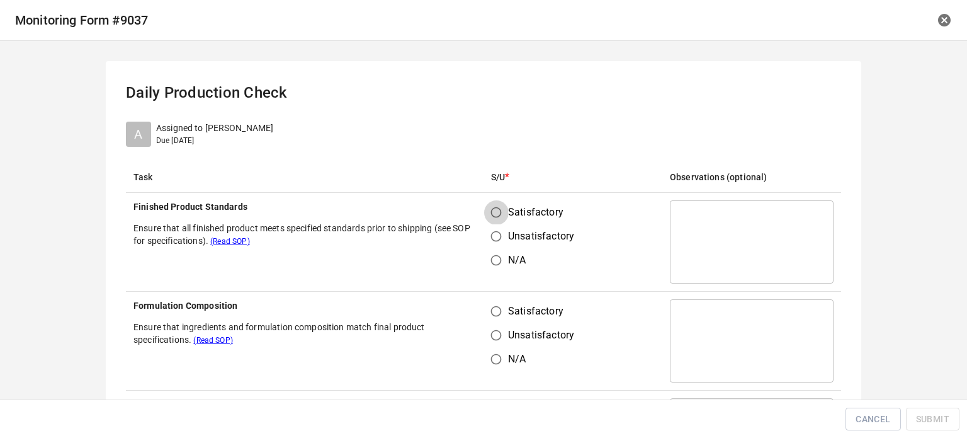
click at [493, 213] on input "Satisfactory" at bounding box center [496, 212] width 24 height 24
radio input "true"
click at [484, 314] on input "Satisfactory" at bounding box center [496, 311] width 24 height 24
radio input "true"
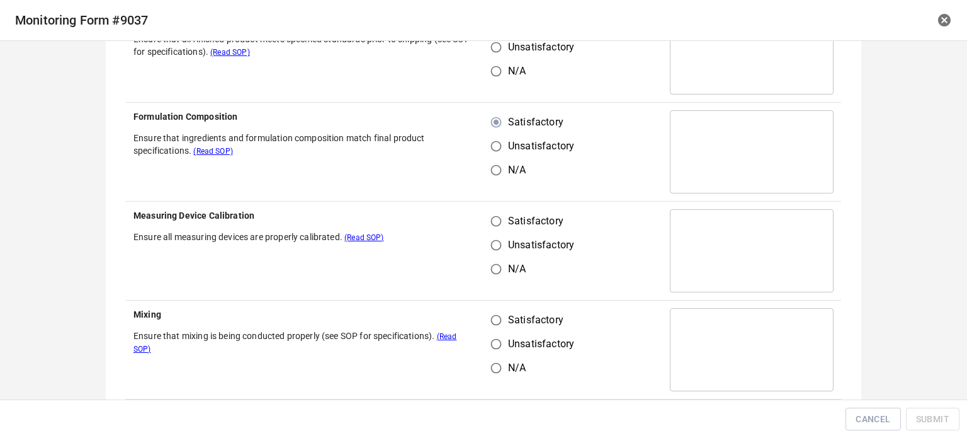
click at [490, 223] on input "Satisfactory" at bounding box center [496, 221] width 24 height 24
radio input "true"
drag, startPoint x: 496, startPoint y: 321, endPoint x: 589, endPoint y: 191, distance: 160.2
click at [498, 322] on input "Satisfactory" at bounding box center [496, 320] width 24 height 24
radio input "true"
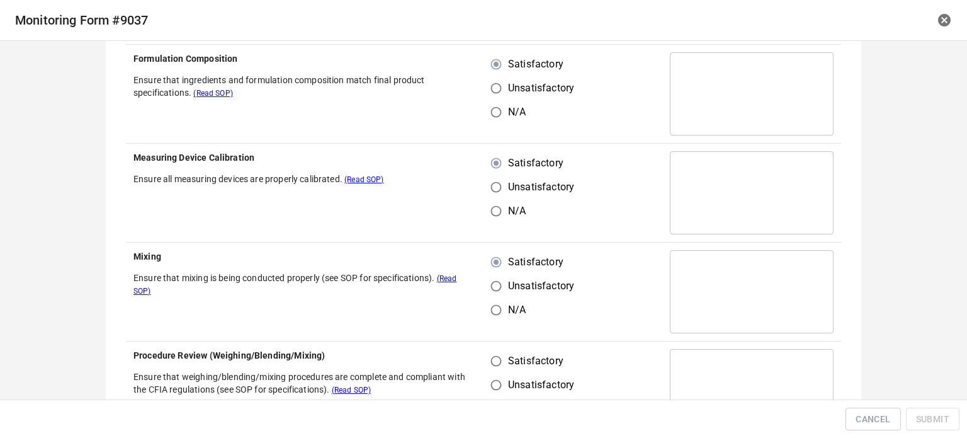
scroll to position [378, 0]
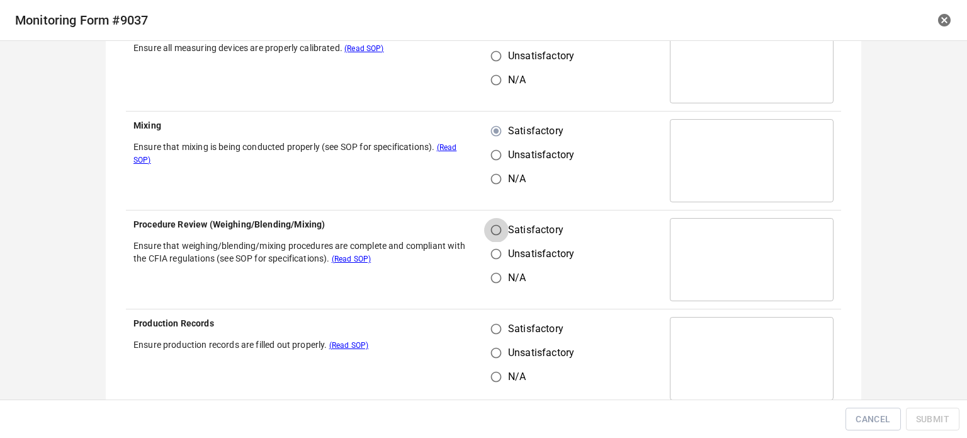
drag, startPoint x: 494, startPoint y: 230, endPoint x: 499, endPoint y: 304, distance: 74.5
click at [494, 231] on input "Satisfactory" at bounding box center [496, 230] width 24 height 24
radio input "true"
click at [489, 334] on input "Satisfactory" at bounding box center [496, 329] width 24 height 24
radio input "true"
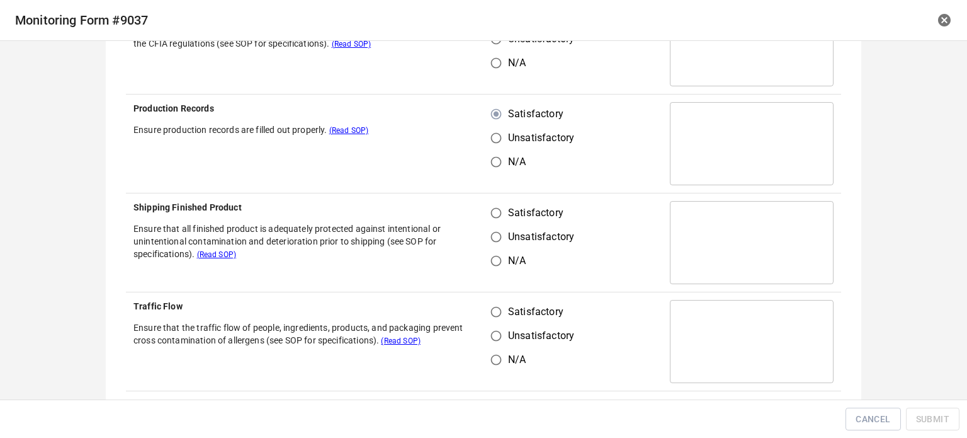
scroll to position [630, 0]
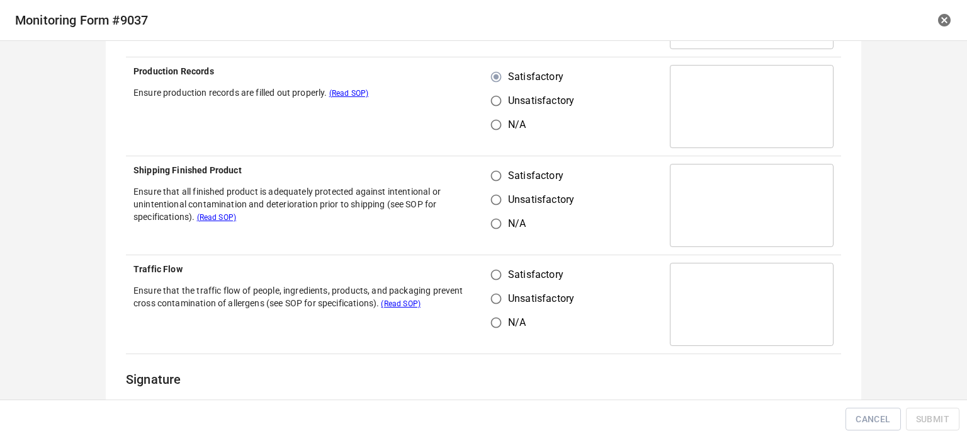
click at [485, 176] on input "Satisfactory" at bounding box center [496, 176] width 24 height 24
radio input "true"
click at [491, 279] on input "Satisfactory" at bounding box center [496, 275] width 24 height 24
radio input "true"
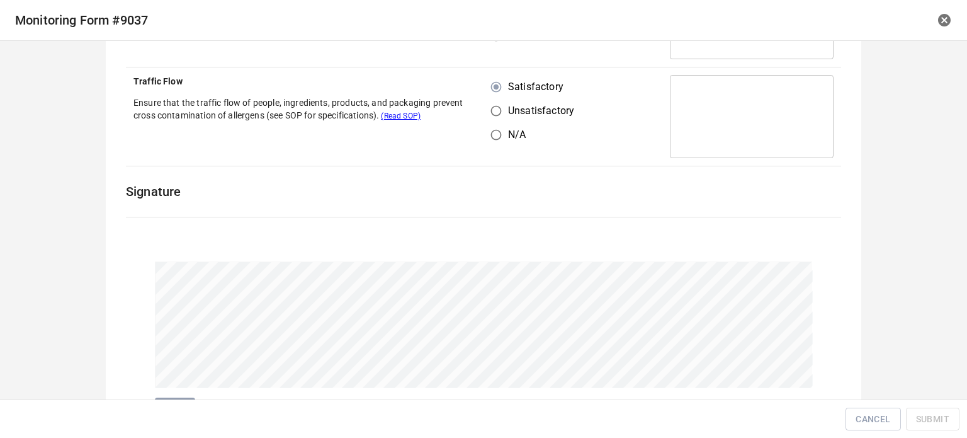
scroll to position [819, 0]
click at [929, 408] on div "Cancel Submit" at bounding box center [483, 419] width 957 height 28
click at [927, 418] on span "Submit" at bounding box center [932, 419] width 33 height 16
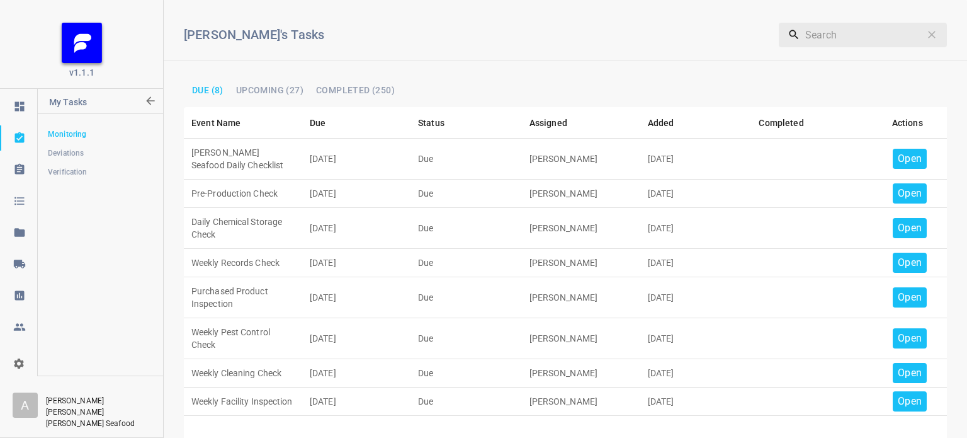
click at [904, 156] on p "Open" at bounding box center [910, 158] width 24 height 15
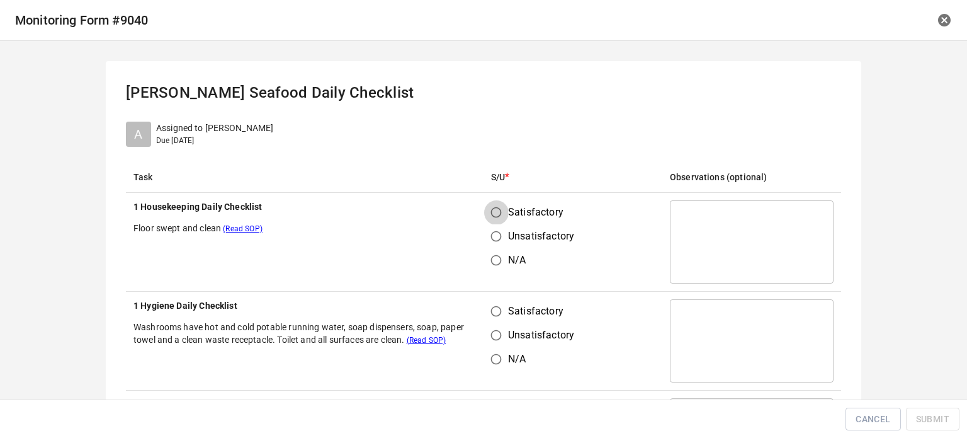
click at [493, 208] on input "Satisfactory" at bounding box center [496, 212] width 24 height 24
radio input "true"
drag, startPoint x: 495, startPoint y: 309, endPoint x: 557, endPoint y: 208, distance: 118.5
click at [496, 309] on input "Satisfactory" at bounding box center [496, 311] width 24 height 24
radio input "true"
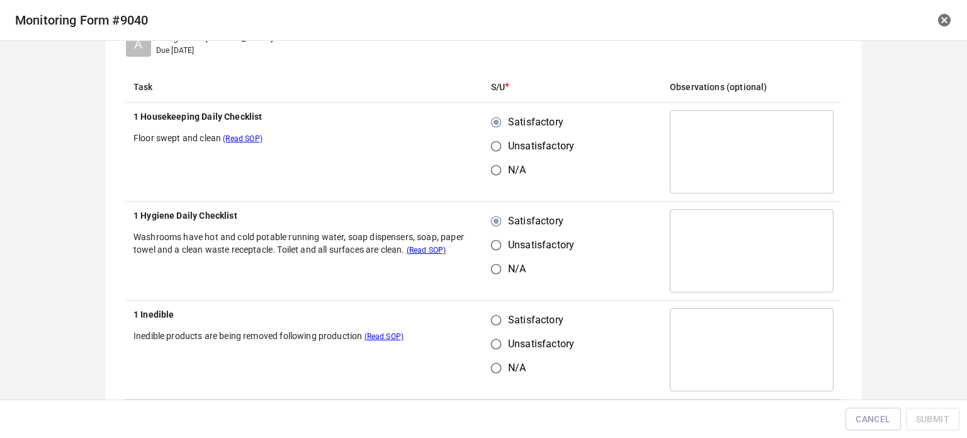
scroll to position [252, 0]
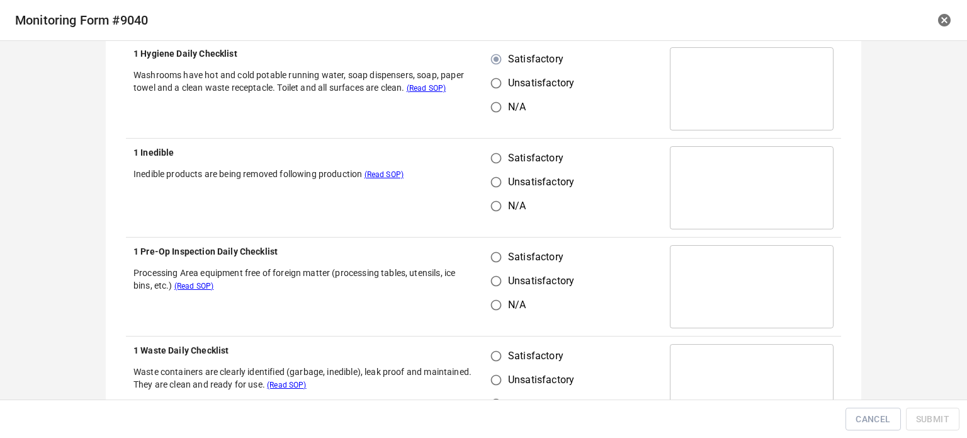
click at [496, 159] on input "Satisfactory" at bounding box center [496, 158] width 24 height 24
radio input "true"
drag, startPoint x: 492, startPoint y: 246, endPoint x: 492, endPoint y: 283, distance: 37.2
click at [492, 249] on input "Satisfactory" at bounding box center [496, 257] width 24 height 24
radio input "true"
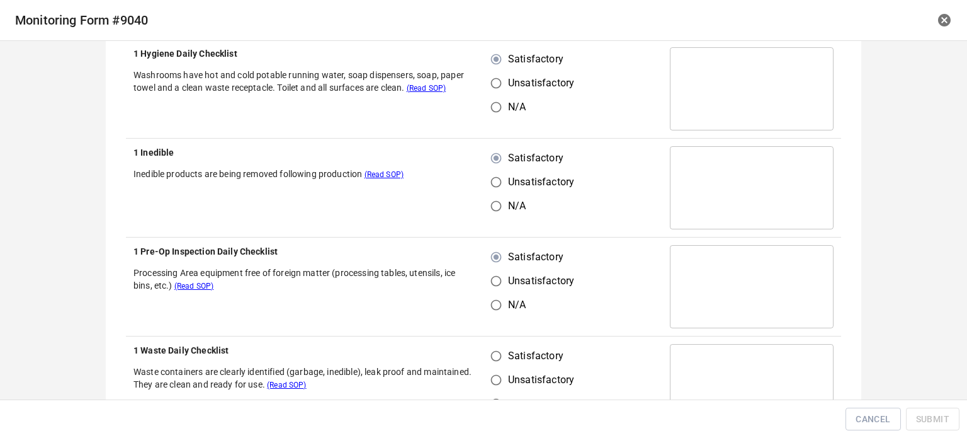
drag, startPoint x: 489, startPoint y: 357, endPoint x: 521, endPoint y: 319, distance: 50.0
click at [489, 357] on input "Satisfactory" at bounding box center [496, 356] width 24 height 24
radio input "true"
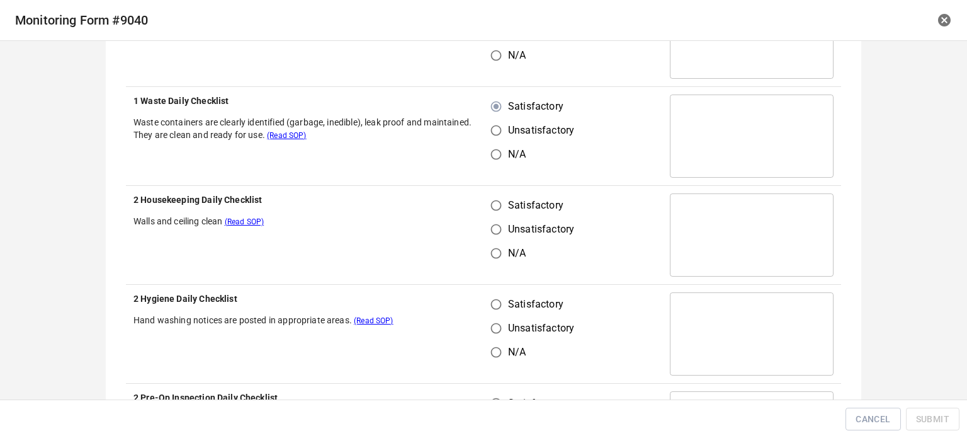
scroll to position [504, 0]
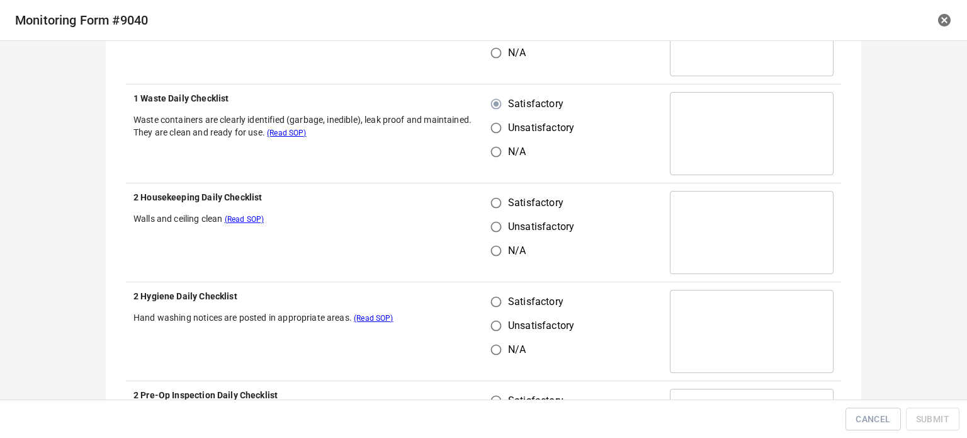
click at [489, 194] on input "Satisfactory" at bounding box center [496, 203] width 24 height 24
radio input "true"
click at [494, 298] on input "Satisfactory" at bounding box center [496, 302] width 24 height 24
radio input "true"
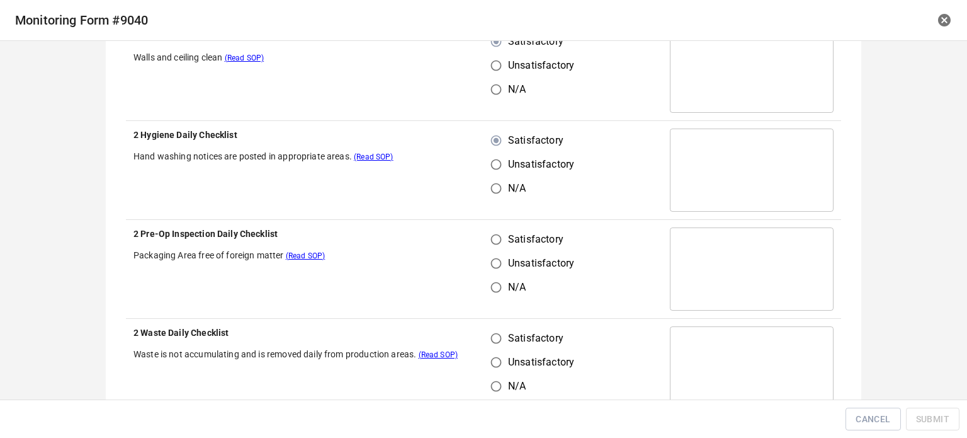
scroll to position [693, 0]
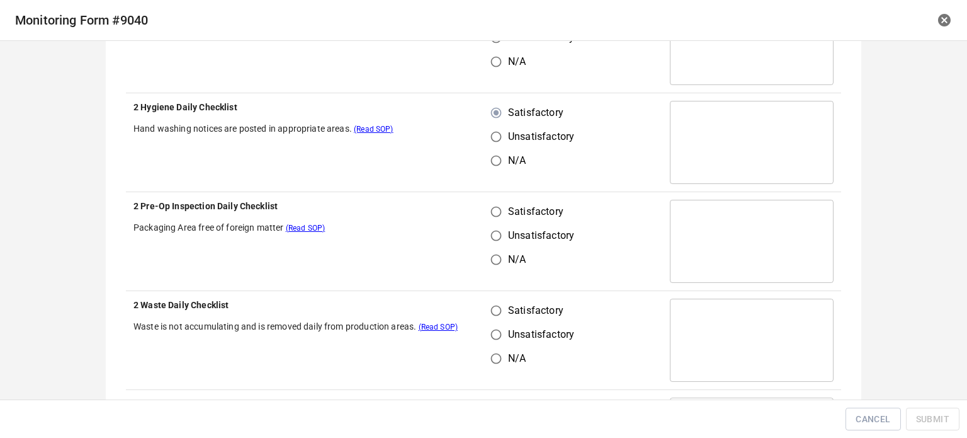
click at [496, 225] on input "Unsatisfactory" at bounding box center [496, 236] width 24 height 24
radio input "true"
click at [495, 309] on input "Satisfactory" at bounding box center [496, 310] width 24 height 24
radio input "true"
click at [496, 198] on td "Satisfactory Unsatisfactory N/A" at bounding box center [573, 241] width 179 height 99
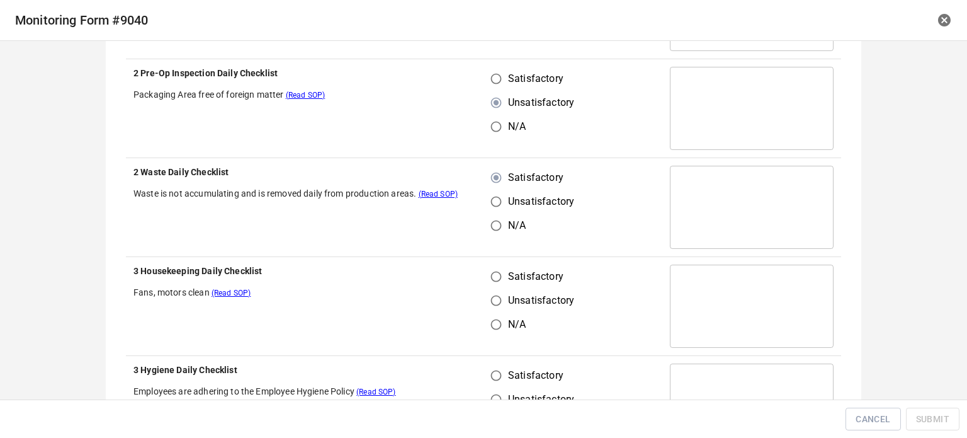
scroll to position [756, 0]
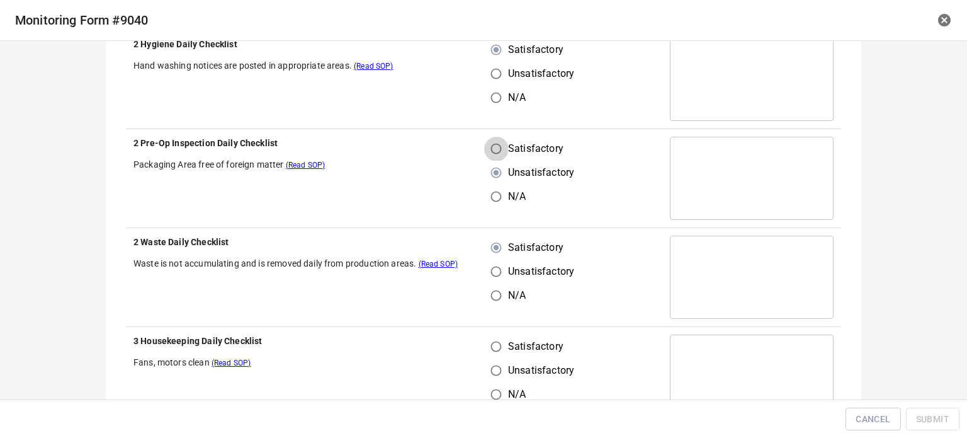
drag, startPoint x: 494, startPoint y: 144, endPoint x: 510, endPoint y: 241, distance: 98.2
click at [495, 145] on input "Satisfactory" at bounding box center [496, 149] width 24 height 24
radio input "true"
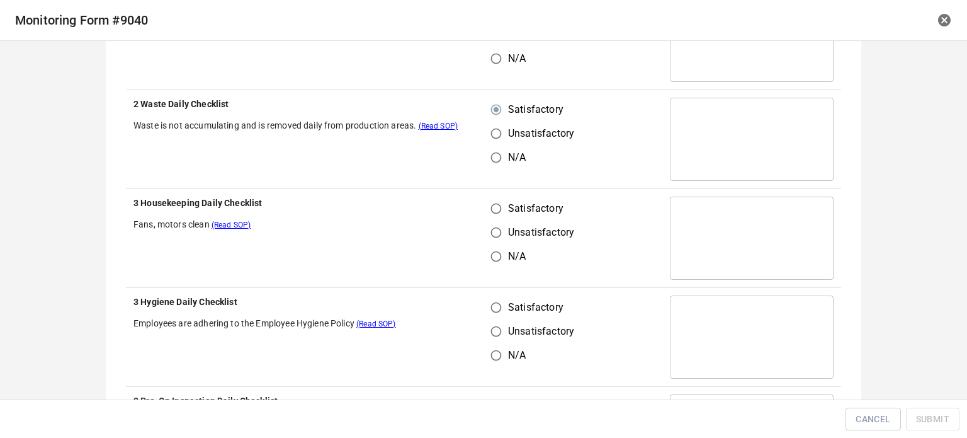
scroll to position [945, 0]
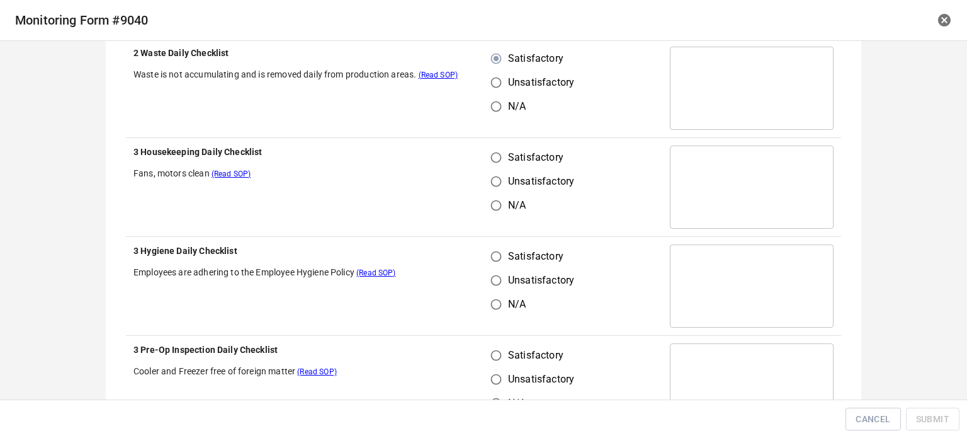
drag, startPoint x: 491, startPoint y: 152, endPoint x: 494, endPoint y: 163, distance: 11.0
click at [492, 156] on input "Satisfactory" at bounding box center [496, 157] width 24 height 24
radio input "true"
drag, startPoint x: 494, startPoint y: 264, endPoint x: 494, endPoint y: 251, distance: 13.2
click at [494, 261] on input "Satisfactory" at bounding box center [496, 256] width 24 height 24
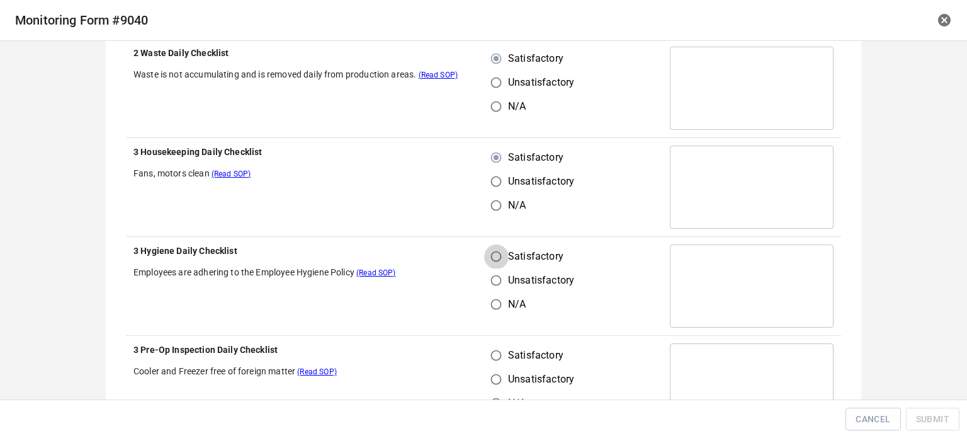
radio input "true"
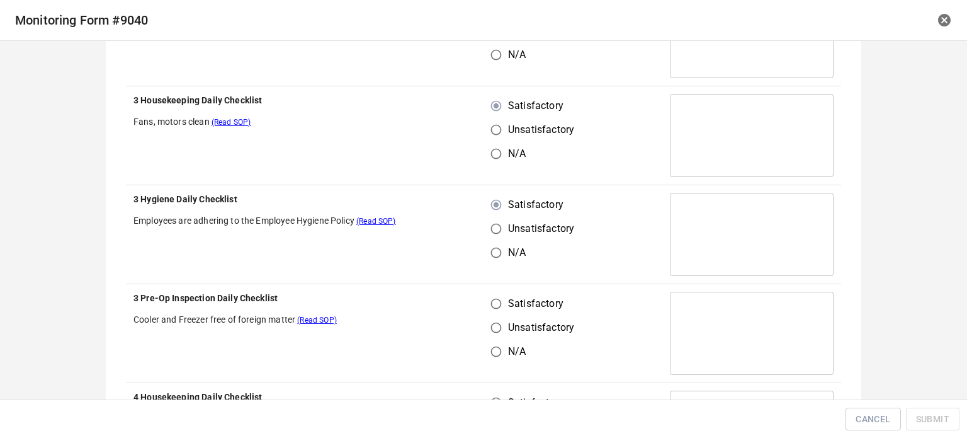
scroll to position [1071, 0]
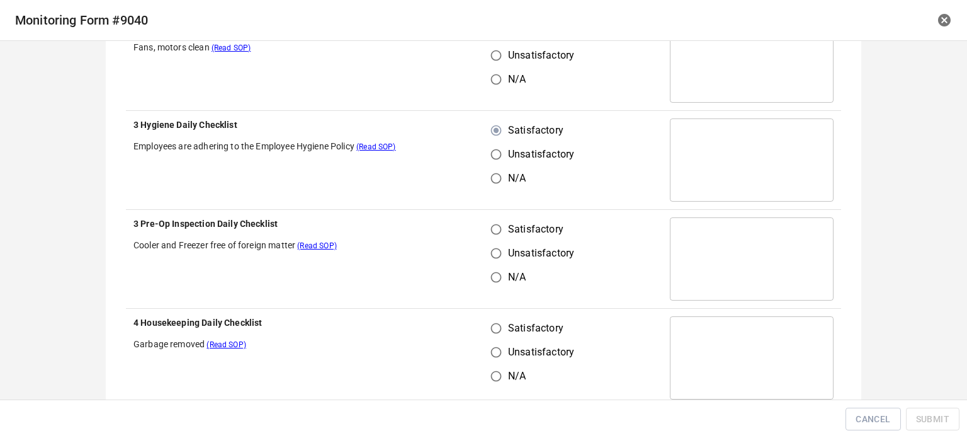
click at [489, 229] on input "Satisfactory" at bounding box center [496, 229] width 24 height 24
radio input "true"
drag, startPoint x: 489, startPoint y: 324, endPoint x: 542, endPoint y: 324, distance: 53.5
click at [494, 327] on input "Satisfactory" at bounding box center [496, 328] width 24 height 24
radio input "true"
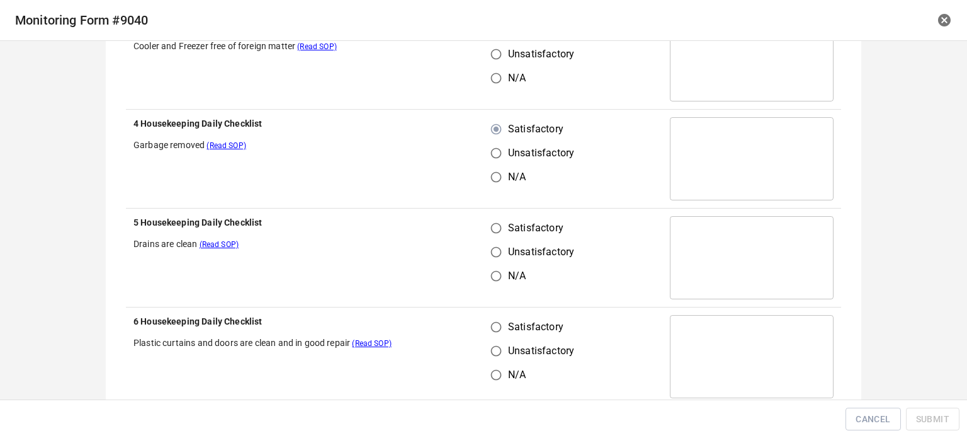
scroll to position [1322, 0]
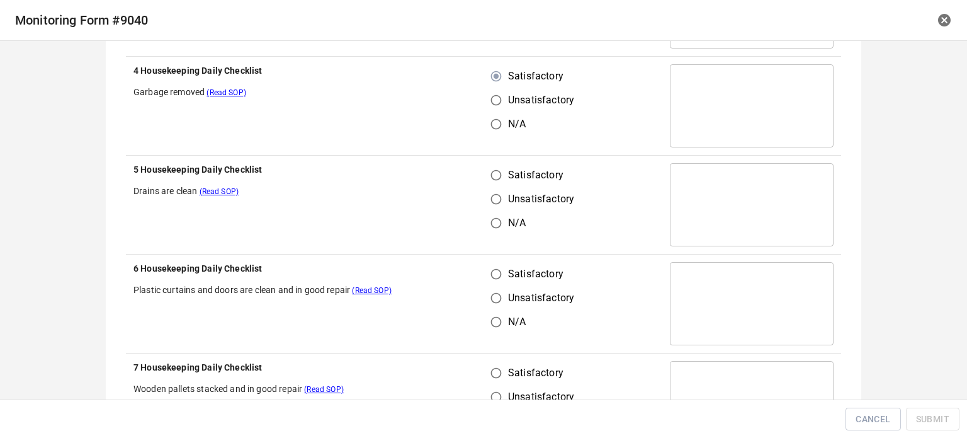
click at [486, 165] on input "Satisfactory" at bounding box center [496, 175] width 24 height 24
radio input "true"
click at [495, 271] on input "Satisfactory" at bounding box center [496, 274] width 24 height 24
radio input "true"
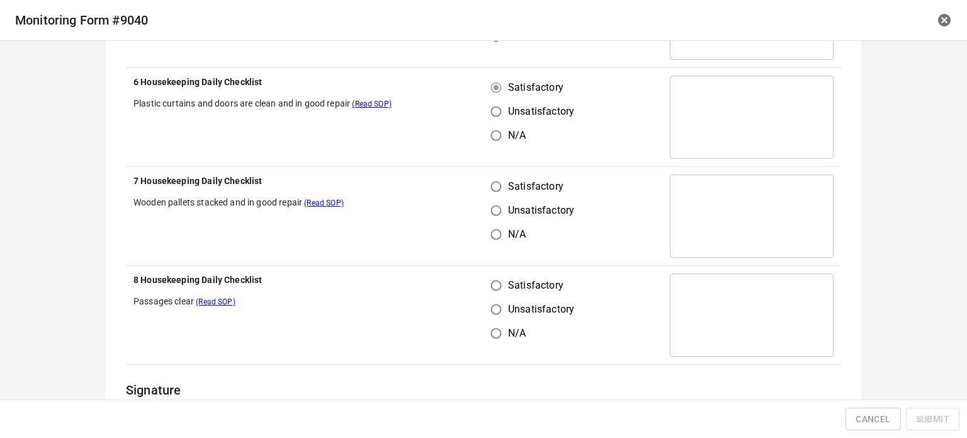
scroll to position [1511, 0]
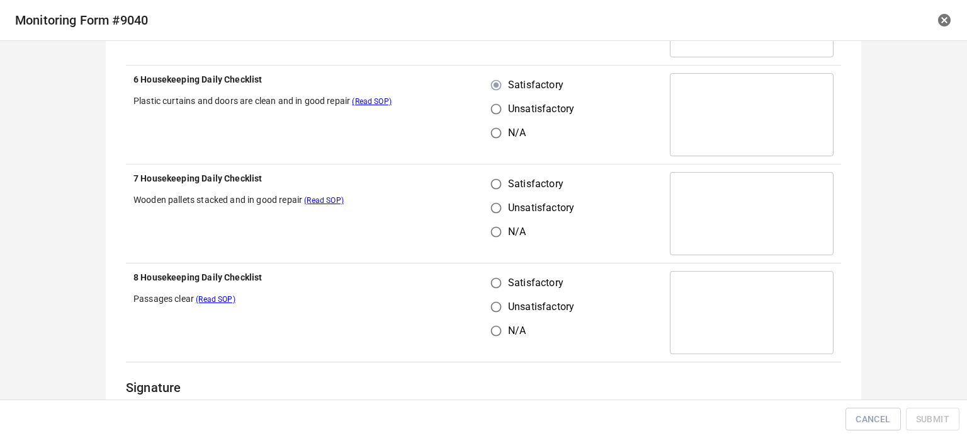
click at [491, 179] on input "Satisfactory" at bounding box center [496, 184] width 24 height 24
radio input "true"
drag, startPoint x: 489, startPoint y: 280, endPoint x: 540, endPoint y: 253, distance: 57.5
click at [492, 279] on input "Satisfactory" at bounding box center [496, 283] width 24 height 24
radio input "true"
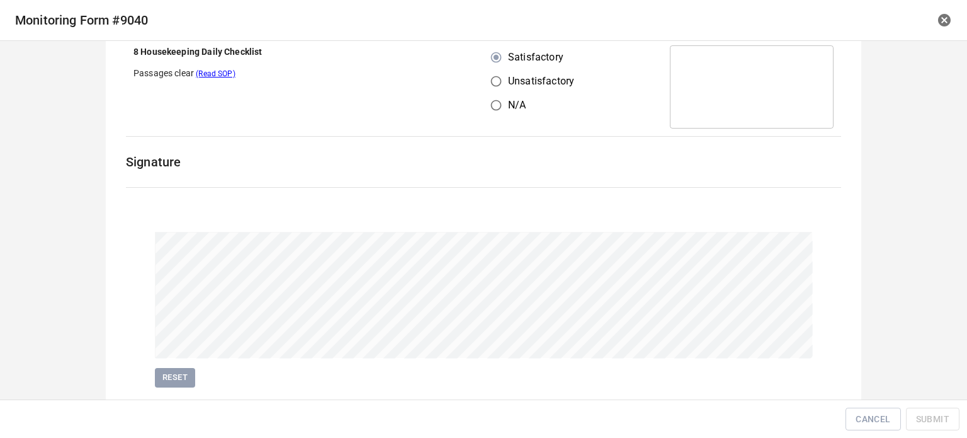
scroll to position [1771, 0]
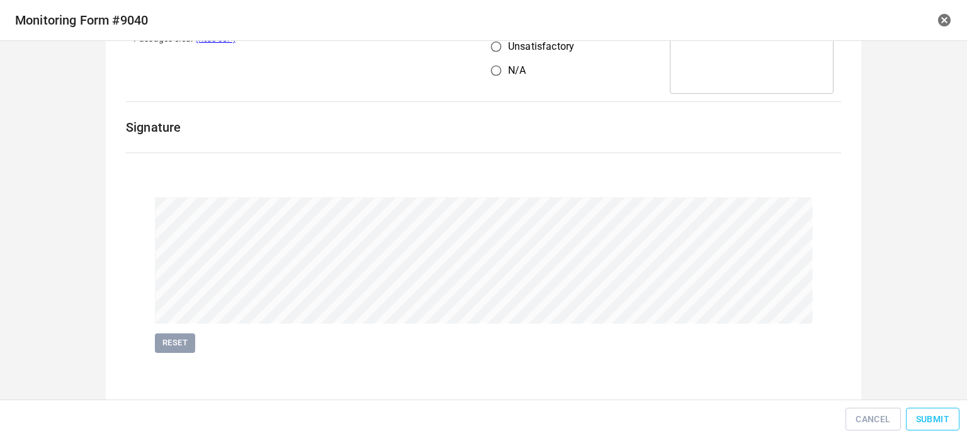
click at [949, 421] on span "Submit" at bounding box center [932, 419] width 33 height 16
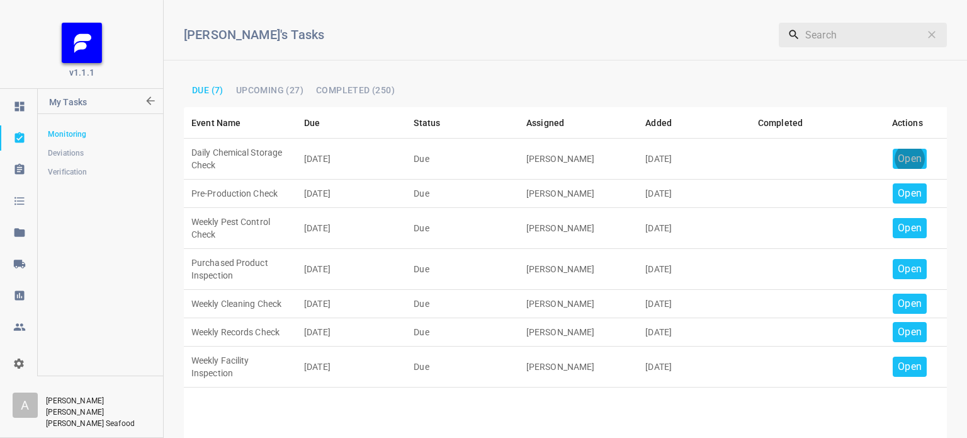
click at [898, 157] on p "Open" at bounding box center [910, 158] width 24 height 15
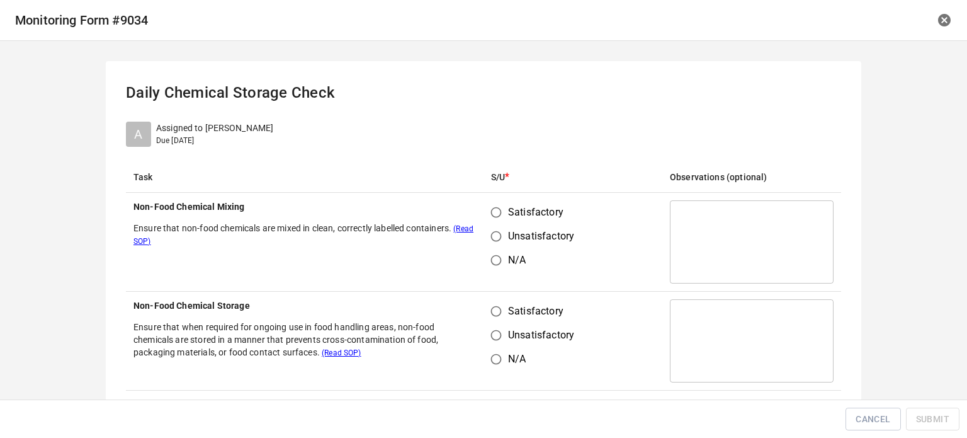
drag, startPoint x: 487, startPoint y: 216, endPoint x: 486, endPoint y: 268, distance: 51.7
click at [488, 216] on input "Satisfactory" at bounding box center [496, 212] width 24 height 24
radio input "true"
drag, startPoint x: 489, startPoint y: 317, endPoint x: 498, endPoint y: 319, distance: 9.0
click at [494, 318] on input "Satisfactory" at bounding box center [496, 311] width 24 height 24
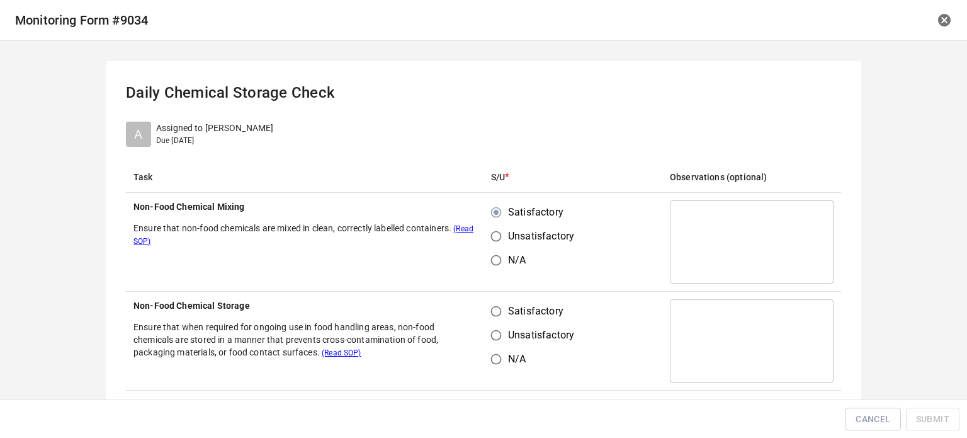
radio input "true"
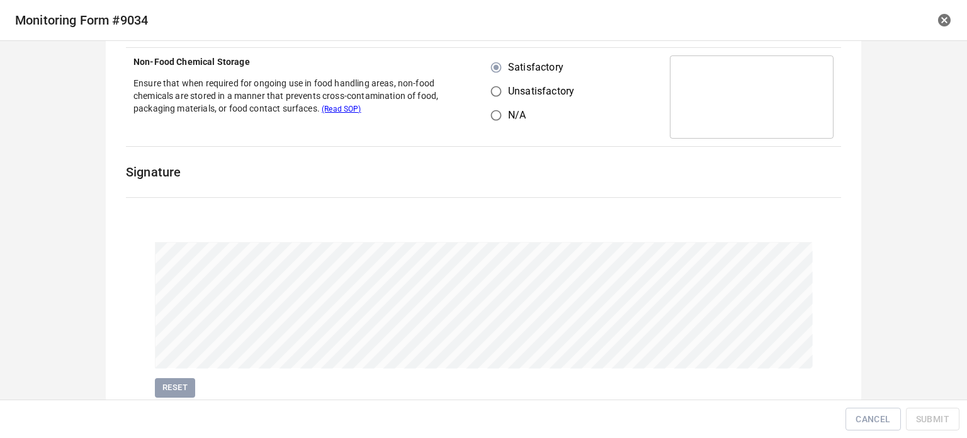
scroll to position [290, 0]
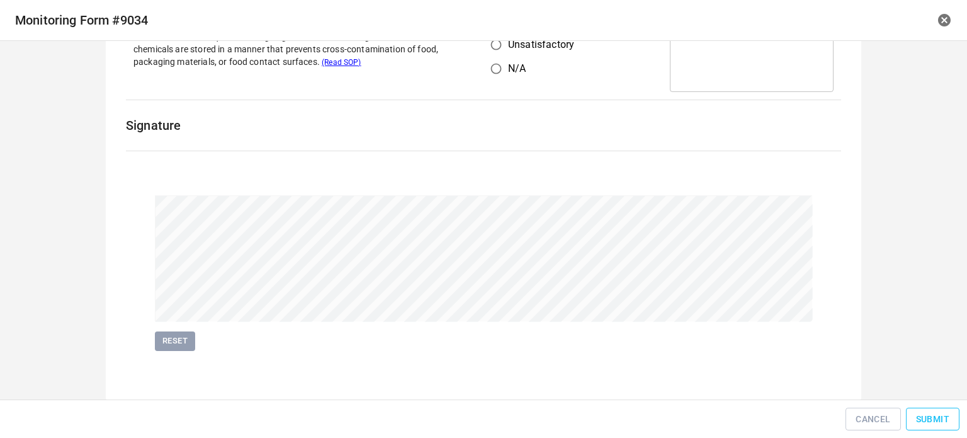
click at [947, 420] on span "Submit" at bounding box center [932, 419] width 33 height 16
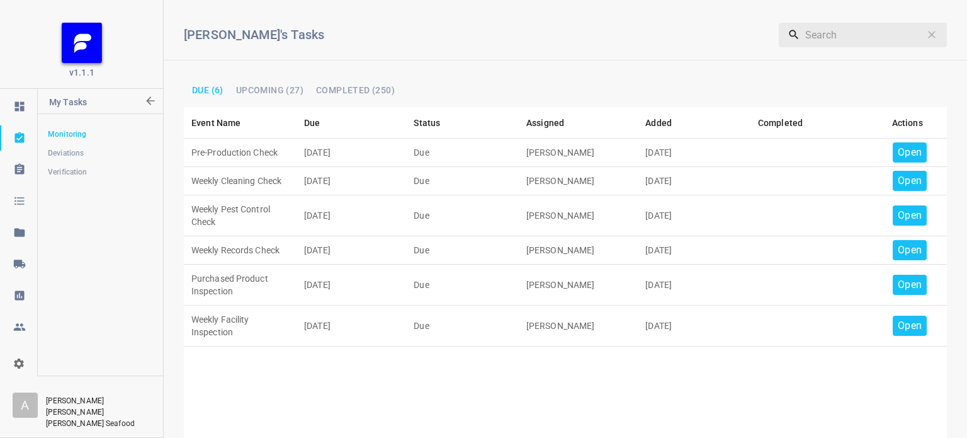
click at [900, 153] on p "Open" at bounding box center [910, 152] width 24 height 15
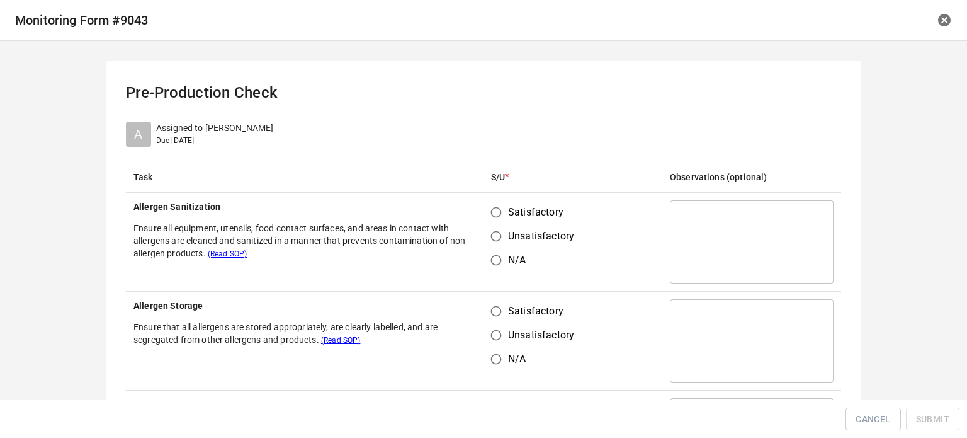
drag, startPoint x: 486, startPoint y: 205, endPoint x: 491, endPoint y: 213, distance: 9.9
click at [489, 211] on input "Satisfactory" at bounding box center [496, 212] width 24 height 24
radio input "true"
drag, startPoint x: 489, startPoint y: 304, endPoint x: 552, endPoint y: 255, distance: 79.9
click at [489, 304] on input "Satisfactory" at bounding box center [496, 311] width 24 height 24
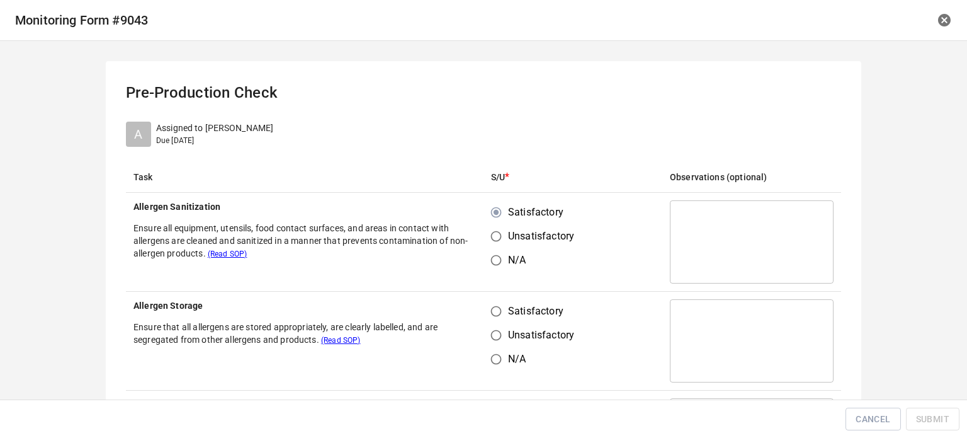
radio input "true"
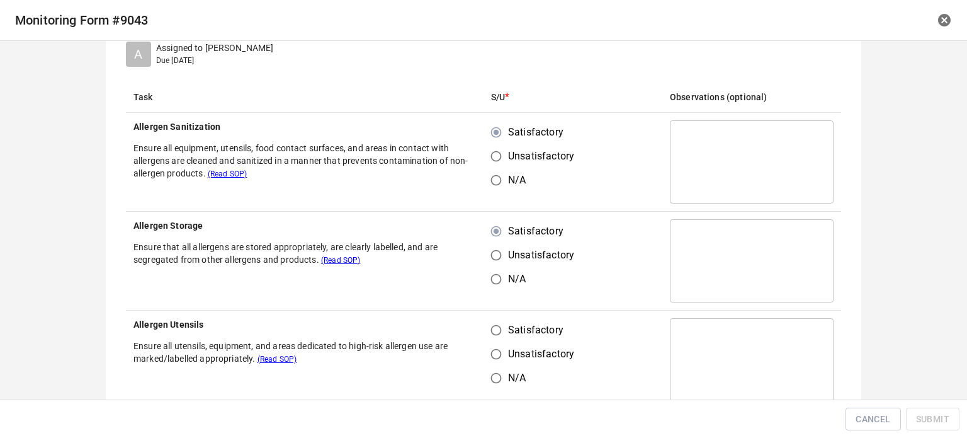
scroll to position [189, 0]
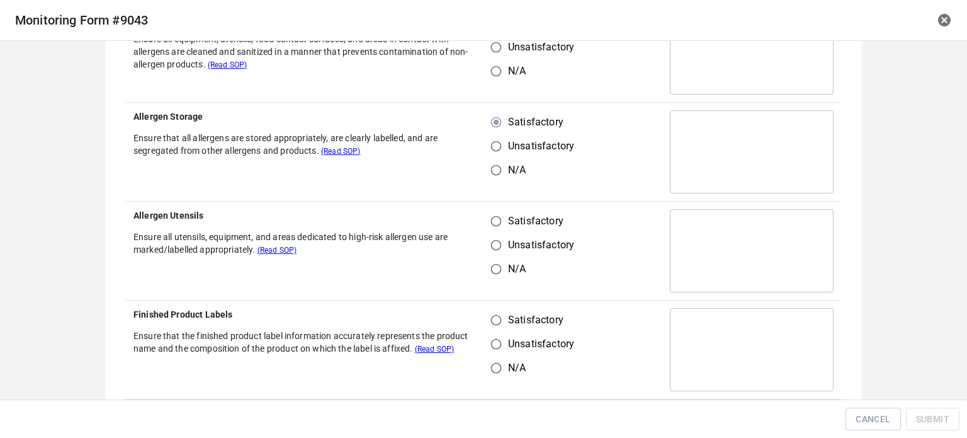
drag, startPoint x: 482, startPoint y: 226, endPoint x: 492, endPoint y: 259, distance: 34.7
click at [484, 226] on input "Satisfactory" at bounding box center [496, 221] width 24 height 24
radio input "true"
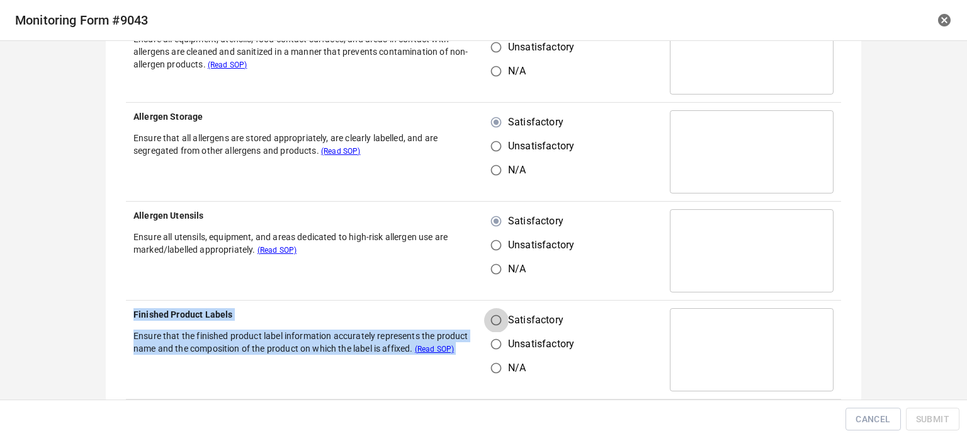
click at [495, 329] on input "Satisfactory" at bounding box center [496, 320] width 24 height 24
radio input "true"
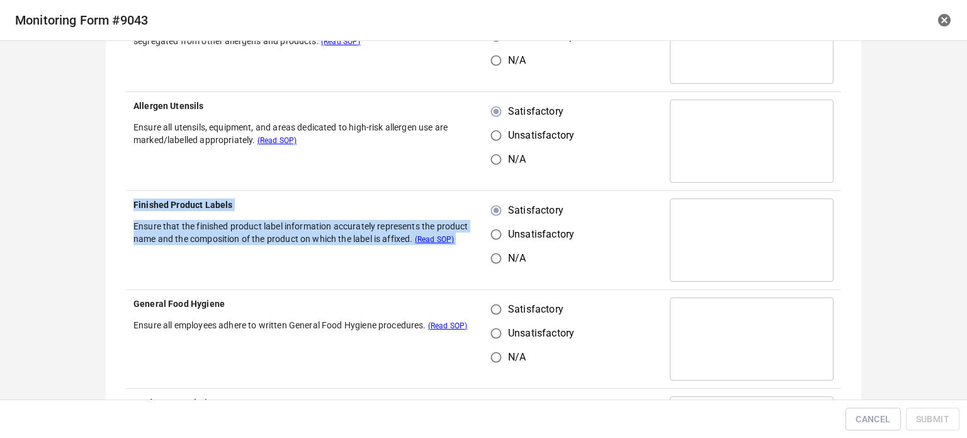
scroll to position [378, 0]
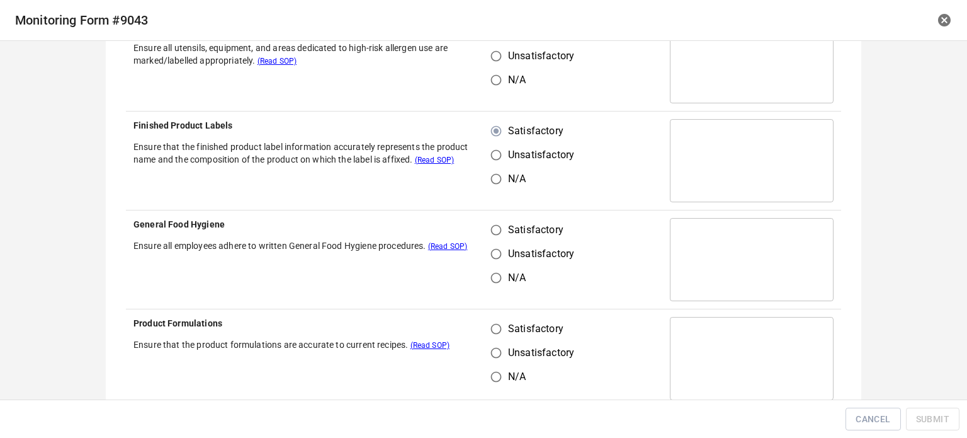
drag, startPoint x: 602, startPoint y: 199, endPoint x: 628, endPoint y: 194, distance: 26.3
click at [608, 198] on td "Satisfactory Unsatisfactory N/A" at bounding box center [573, 160] width 179 height 99
drag, startPoint x: 490, startPoint y: 225, endPoint x: 495, endPoint y: 290, distance: 65.1
click at [494, 235] on input "Satisfactory" at bounding box center [496, 230] width 24 height 24
radio input "true"
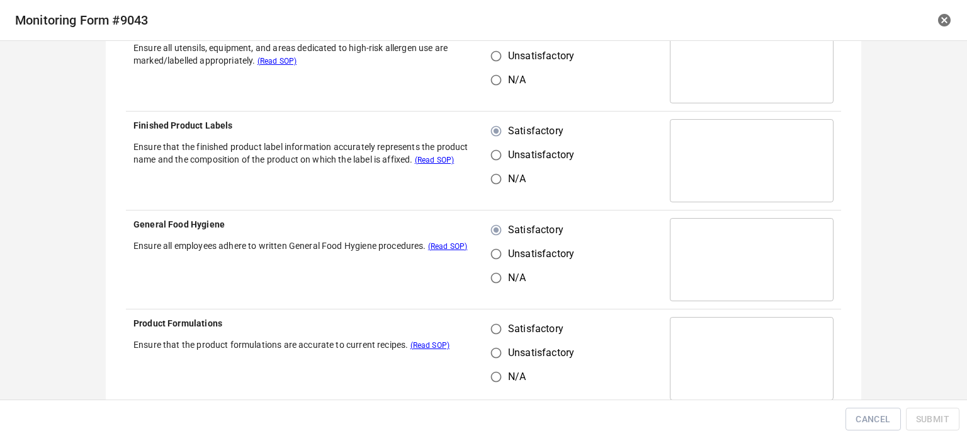
drag, startPoint x: 493, startPoint y: 327, endPoint x: 511, endPoint y: 328, distance: 17.6
click at [494, 330] on input "Satisfactory" at bounding box center [496, 329] width 24 height 24
radio input "true"
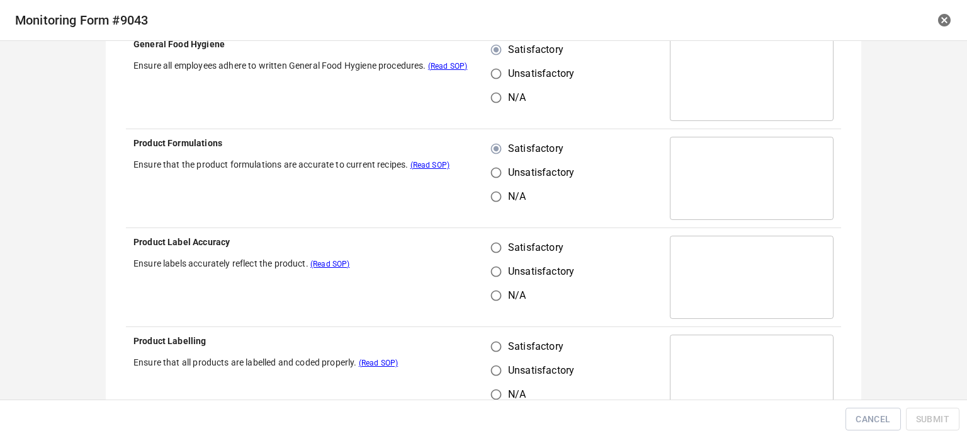
scroll to position [567, 0]
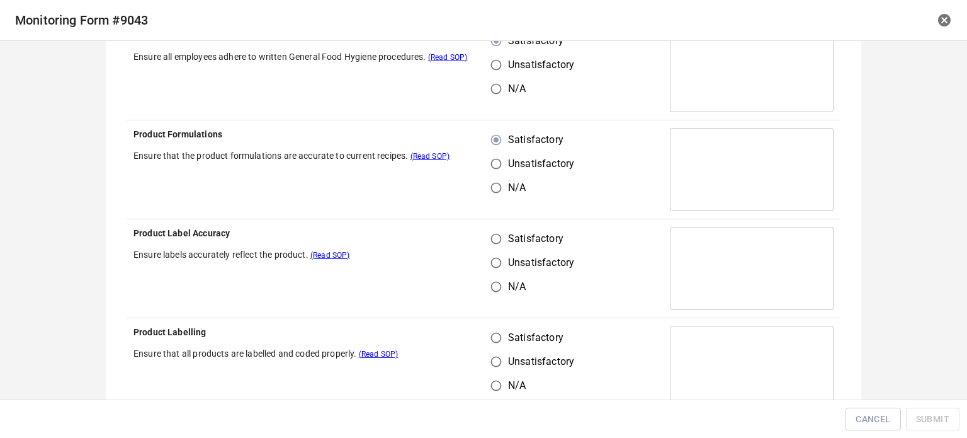
click at [492, 247] on input "Satisfactory" at bounding box center [496, 239] width 24 height 24
radio input "true"
click at [495, 342] on input "Satisfactory" at bounding box center [496, 338] width 24 height 24
radio input "true"
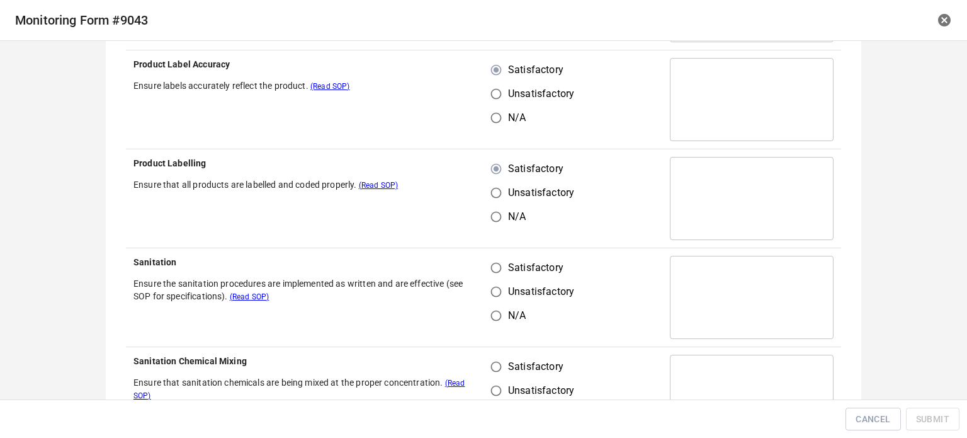
scroll to position [756, 0]
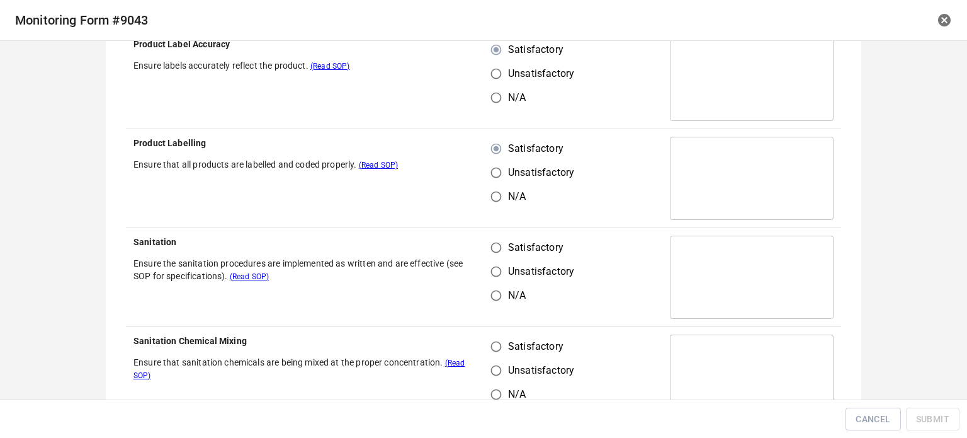
click at [496, 251] on input "Satisfactory" at bounding box center [496, 248] width 24 height 24
radio input "true"
drag, startPoint x: 488, startPoint y: 335, endPoint x: 576, endPoint y: 305, distance: 93.0
click at [491, 335] on input "Satisfactory" at bounding box center [496, 346] width 24 height 24
radio input "true"
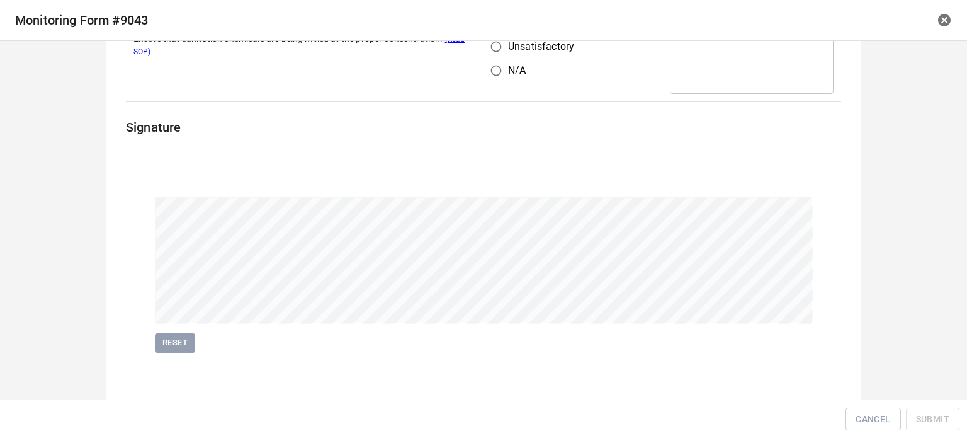
scroll to position [1081, 0]
click at [924, 418] on span "Submit" at bounding box center [932, 419] width 33 height 16
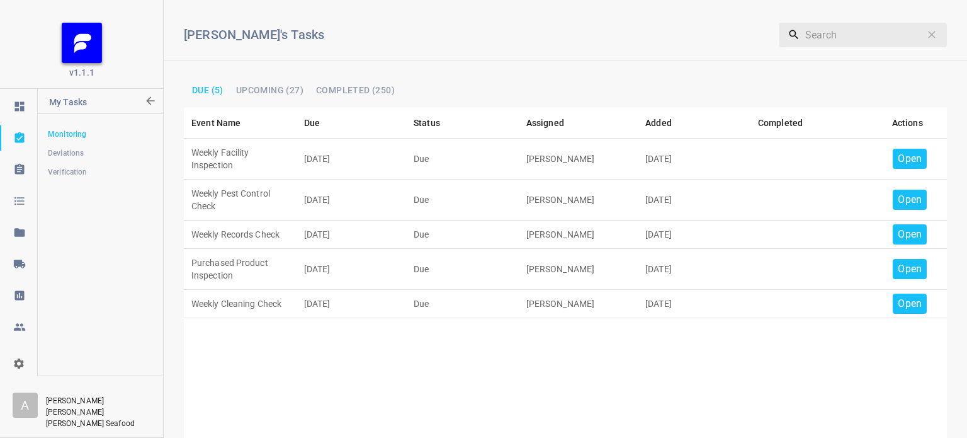
click at [904, 154] on p "Open" at bounding box center [910, 158] width 24 height 15
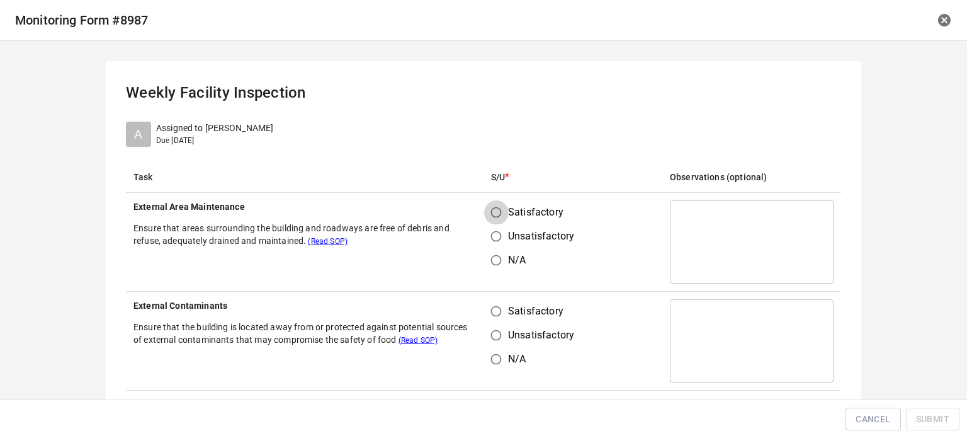
drag, startPoint x: 479, startPoint y: 216, endPoint x: 501, endPoint y: 213, distance: 21.6
click at [497, 215] on input "Satisfactory" at bounding box center [496, 212] width 24 height 24
radio input "true"
click at [499, 317] on input "Satisfactory" at bounding box center [496, 311] width 24 height 24
radio input "true"
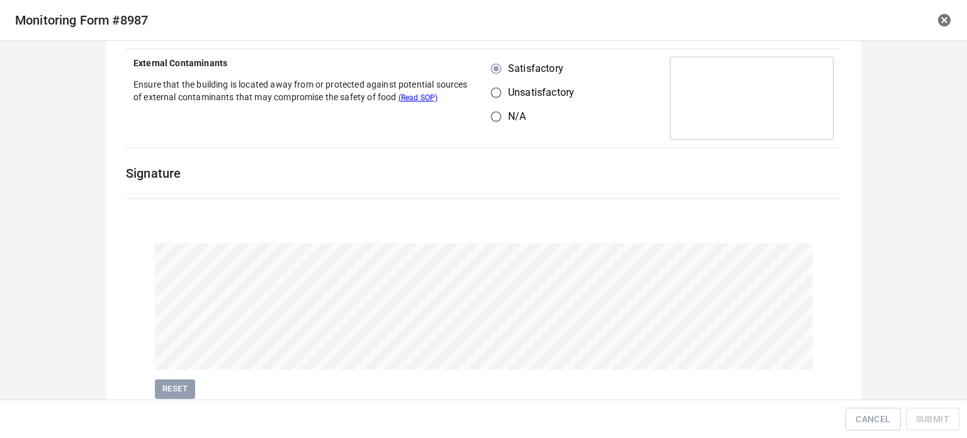
scroll to position [290, 0]
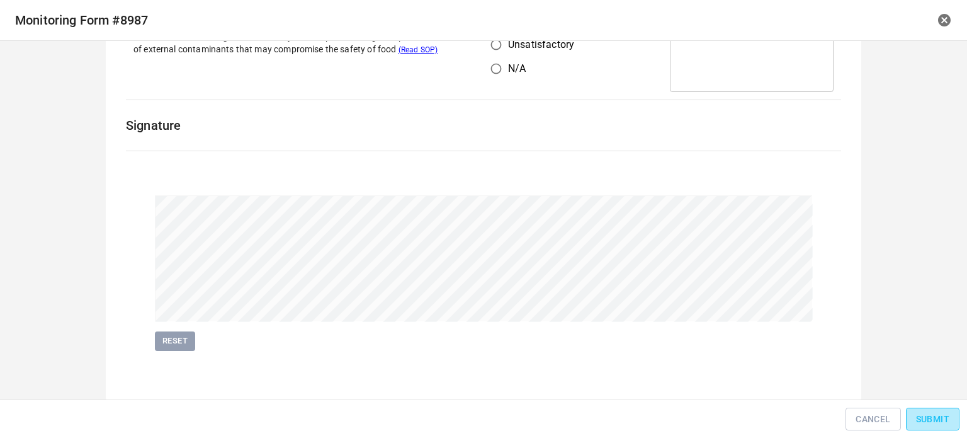
click at [945, 426] on button "Submit" at bounding box center [933, 418] width 54 height 23
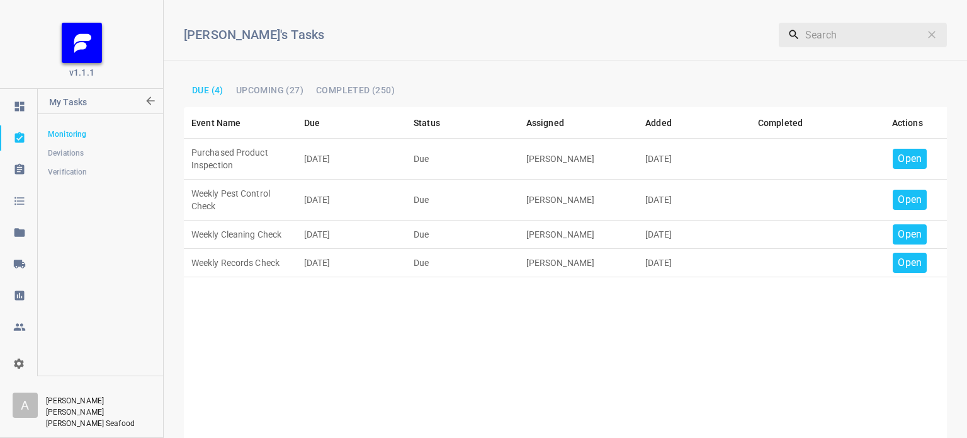
click at [902, 158] on p "Open" at bounding box center [910, 158] width 24 height 15
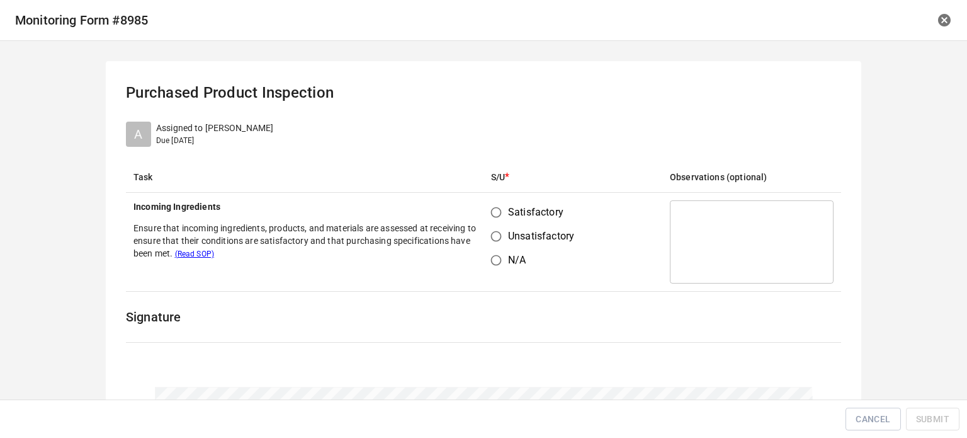
click at [490, 208] on input "Satisfactory" at bounding box center [496, 212] width 24 height 24
radio input "true"
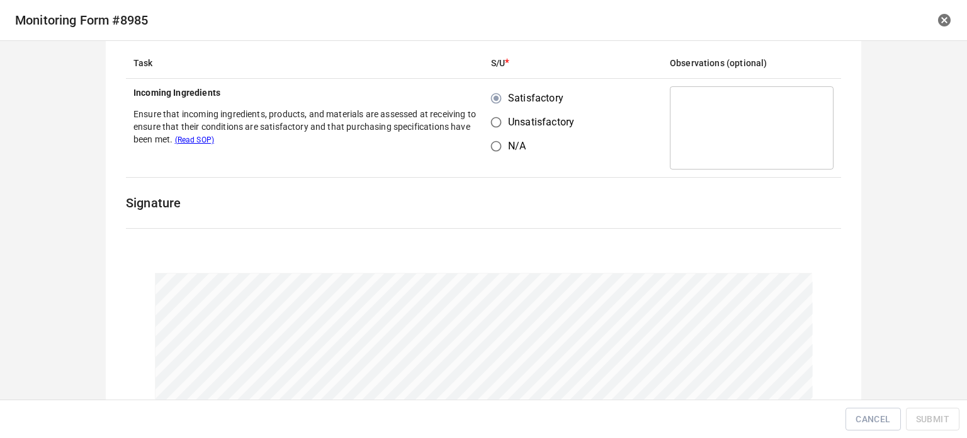
scroll to position [191, 0]
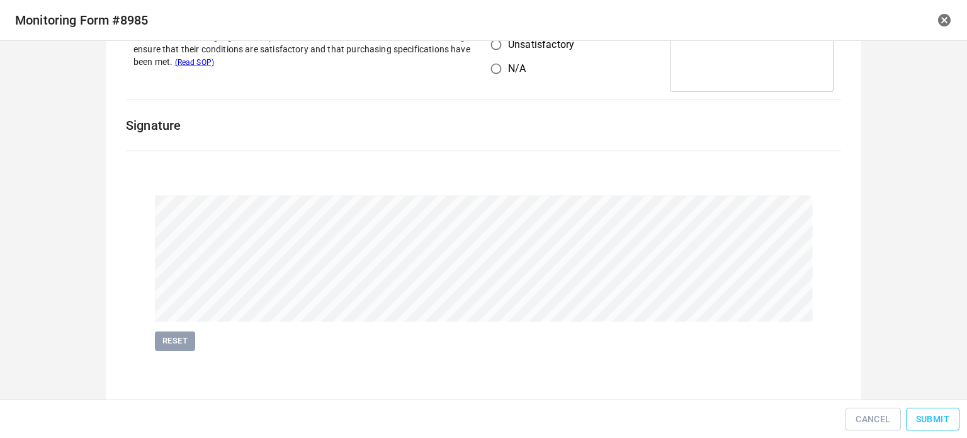
click at [947, 421] on span "Submit" at bounding box center [932, 419] width 33 height 16
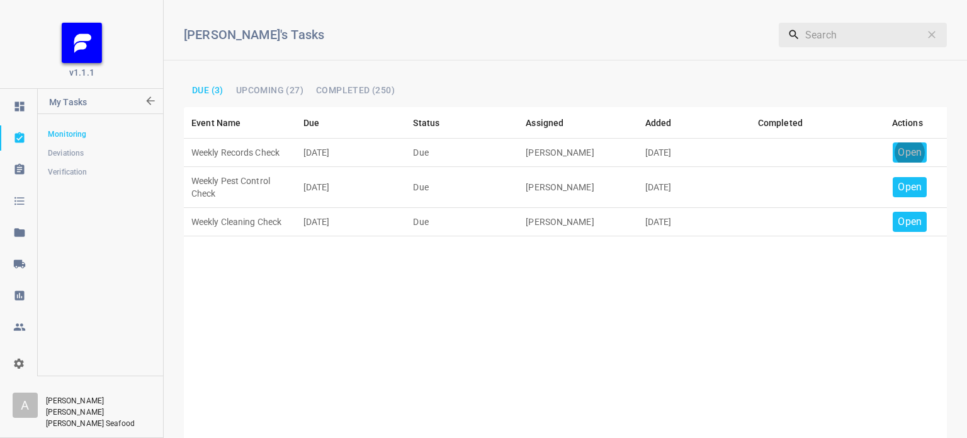
click at [910, 148] on p "Open" at bounding box center [910, 152] width 24 height 15
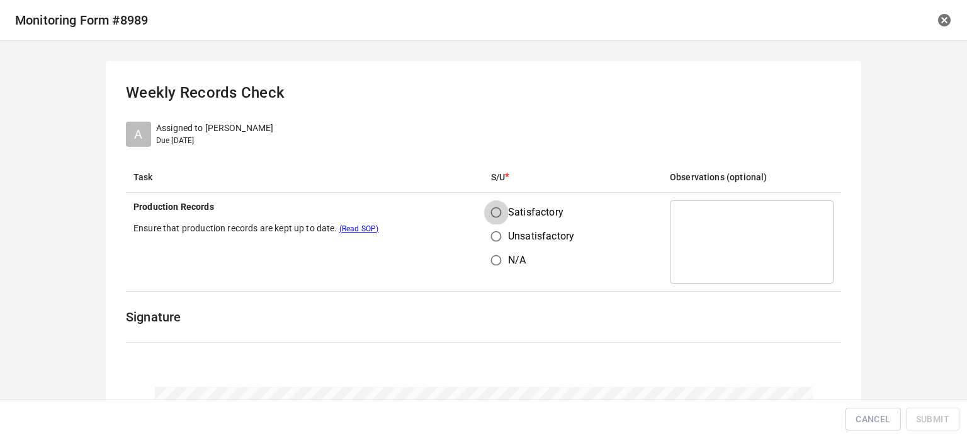
click at [485, 213] on input "Satisfactory" at bounding box center [496, 212] width 24 height 24
radio input "true"
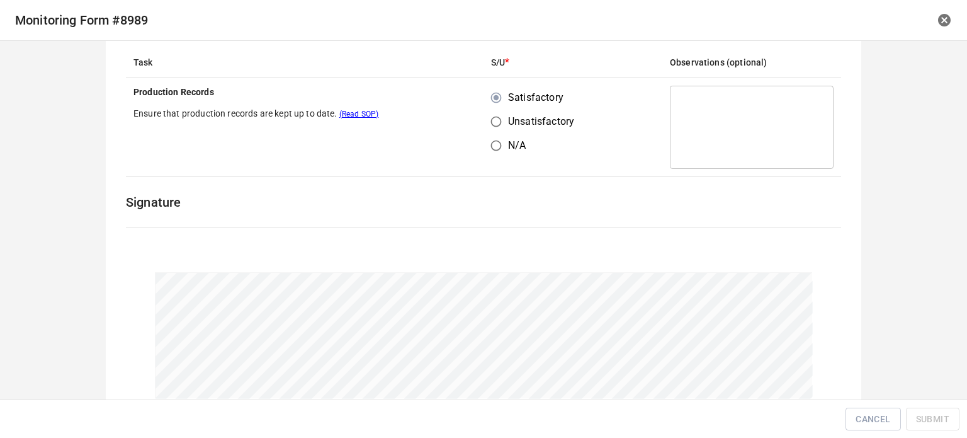
scroll to position [189, 0]
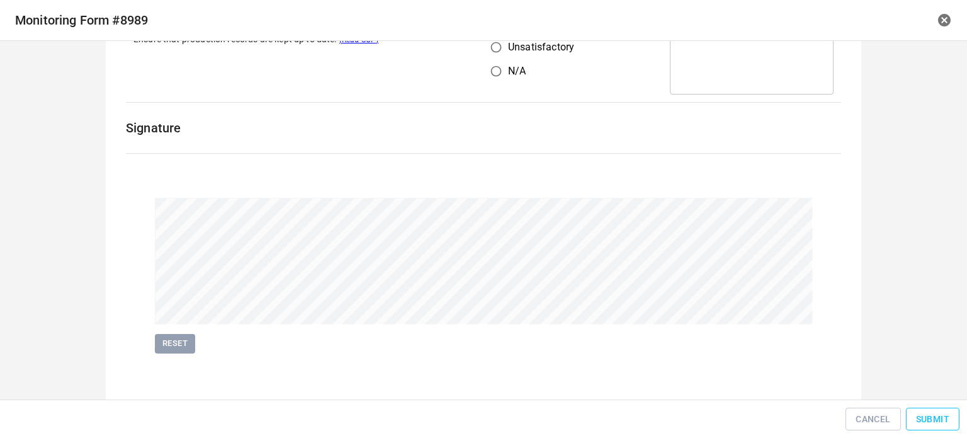
click at [938, 419] on span "Submit" at bounding box center [932, 419] width 33 height 16
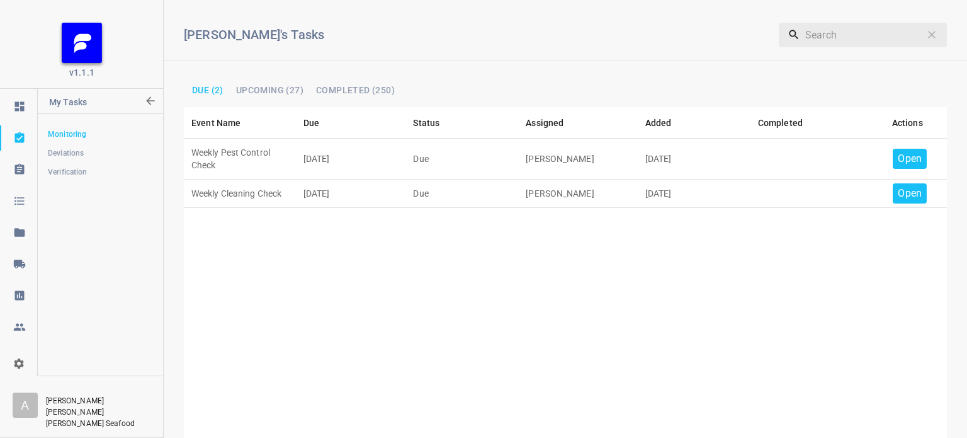
click at [898, 157] on p "Open" at bounding box center [910, 158] width 24 height 15
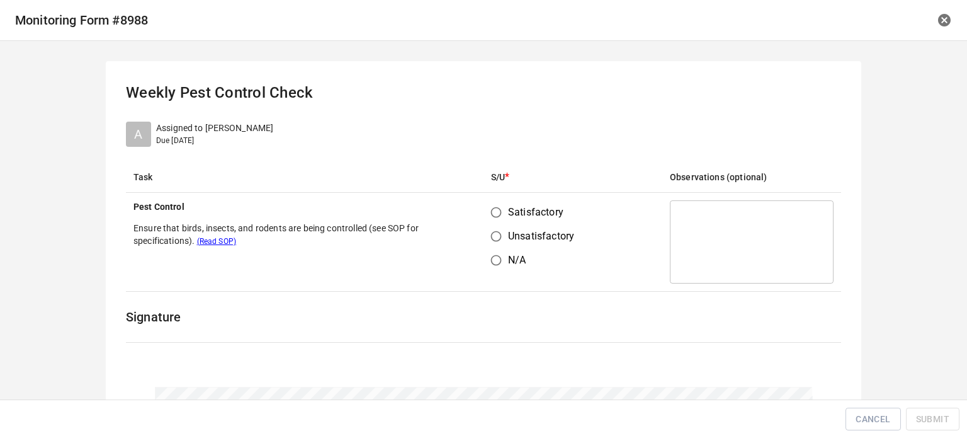
click at [496, 208] on input "Satisfactory" at bounding box center [496, 212] width 24 height 24
radio input "true"
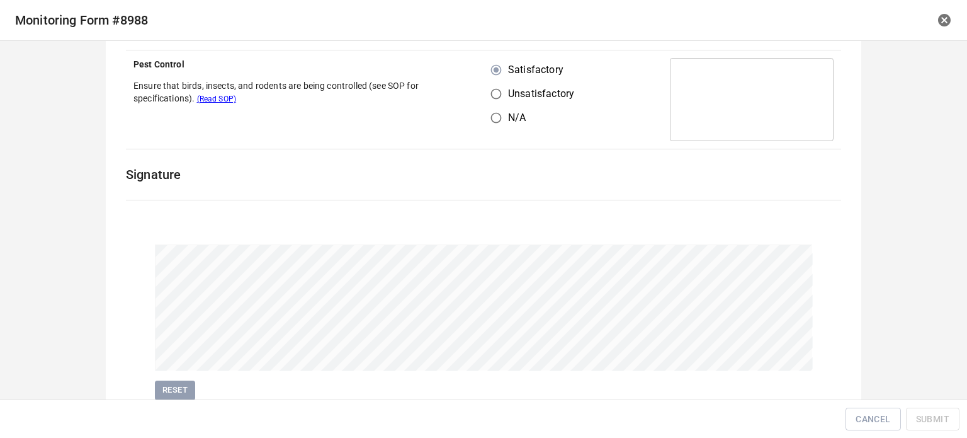
scroll to position [189, 0]
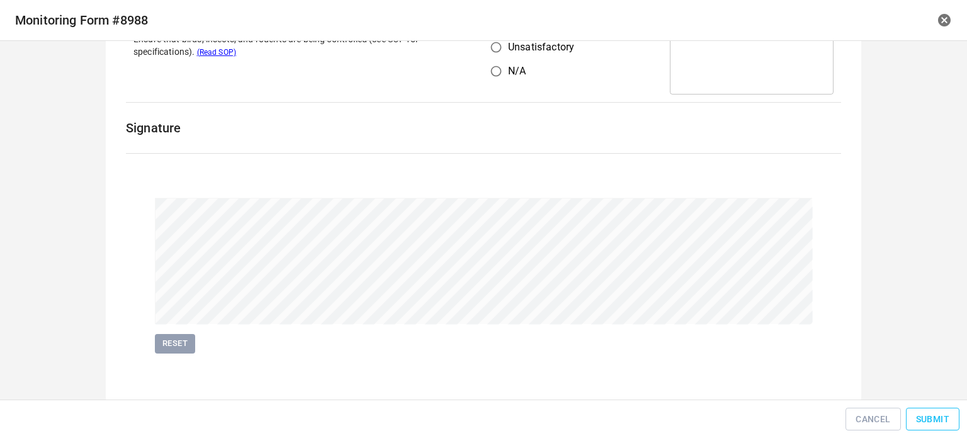
click at [932, 421] on span "Submit" at bounding box center [932, 419] width 33 height 16
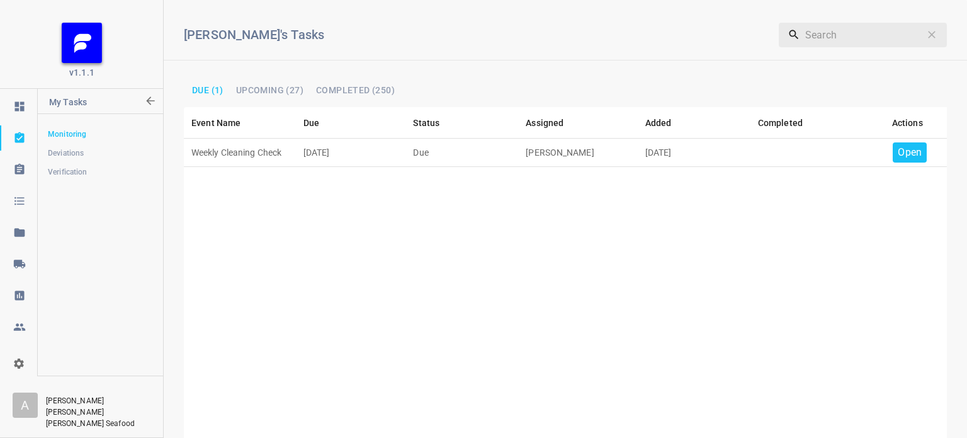
click at [899, 153] on p "Open" at bounding box center [910, 152] width 24 height 15
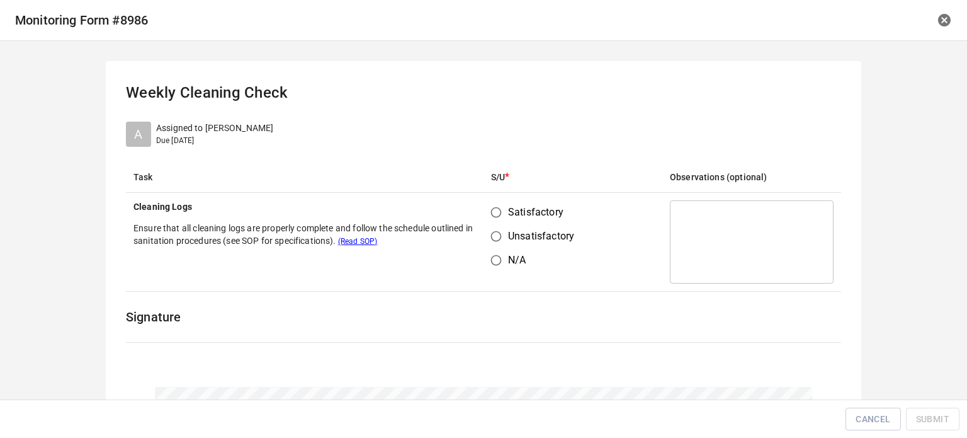
drag, startPoint x: 491, startPoint y: 207, endPoint x: 501, endPoint y: 210, distance: 11.4
click at [494, 207] on input "Satisfactory" at bounding box center [496, 212] width 24 height 24
radio input "true"
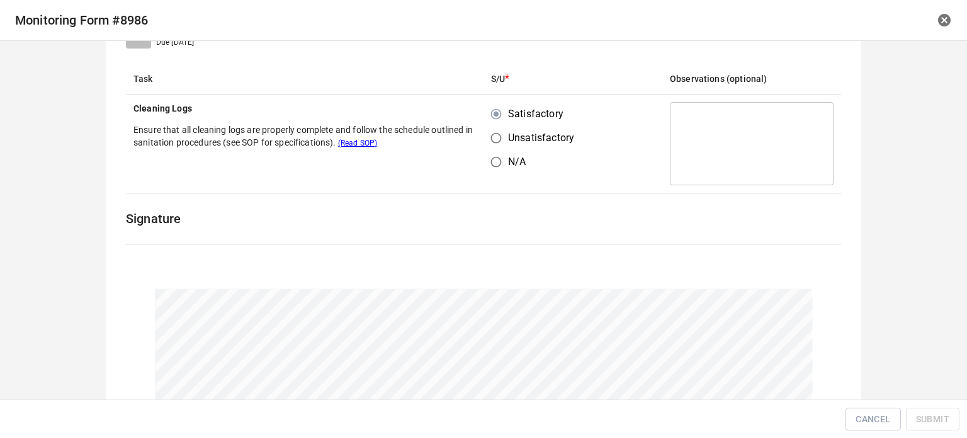
scroll to position [191, 0]
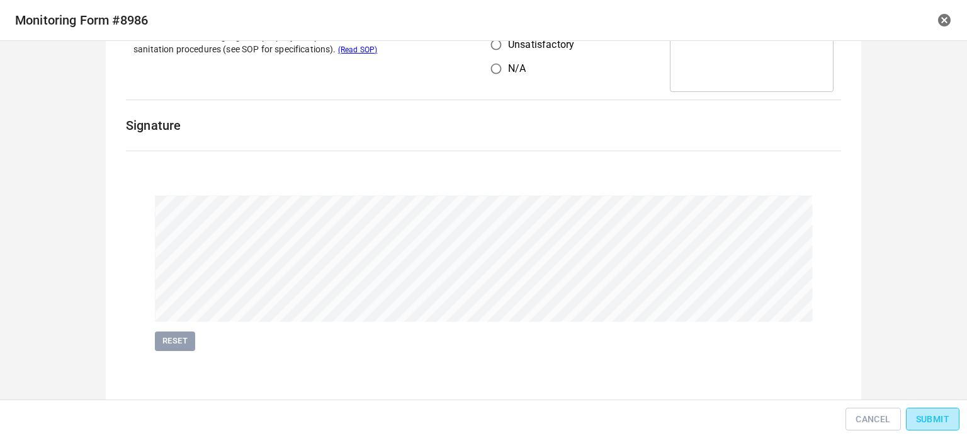
click at [923, 410] on button "Submit" at bounding box center [933, 418] width 54 height 23
